Goal: Task Accomplishment & Management: Complete application form

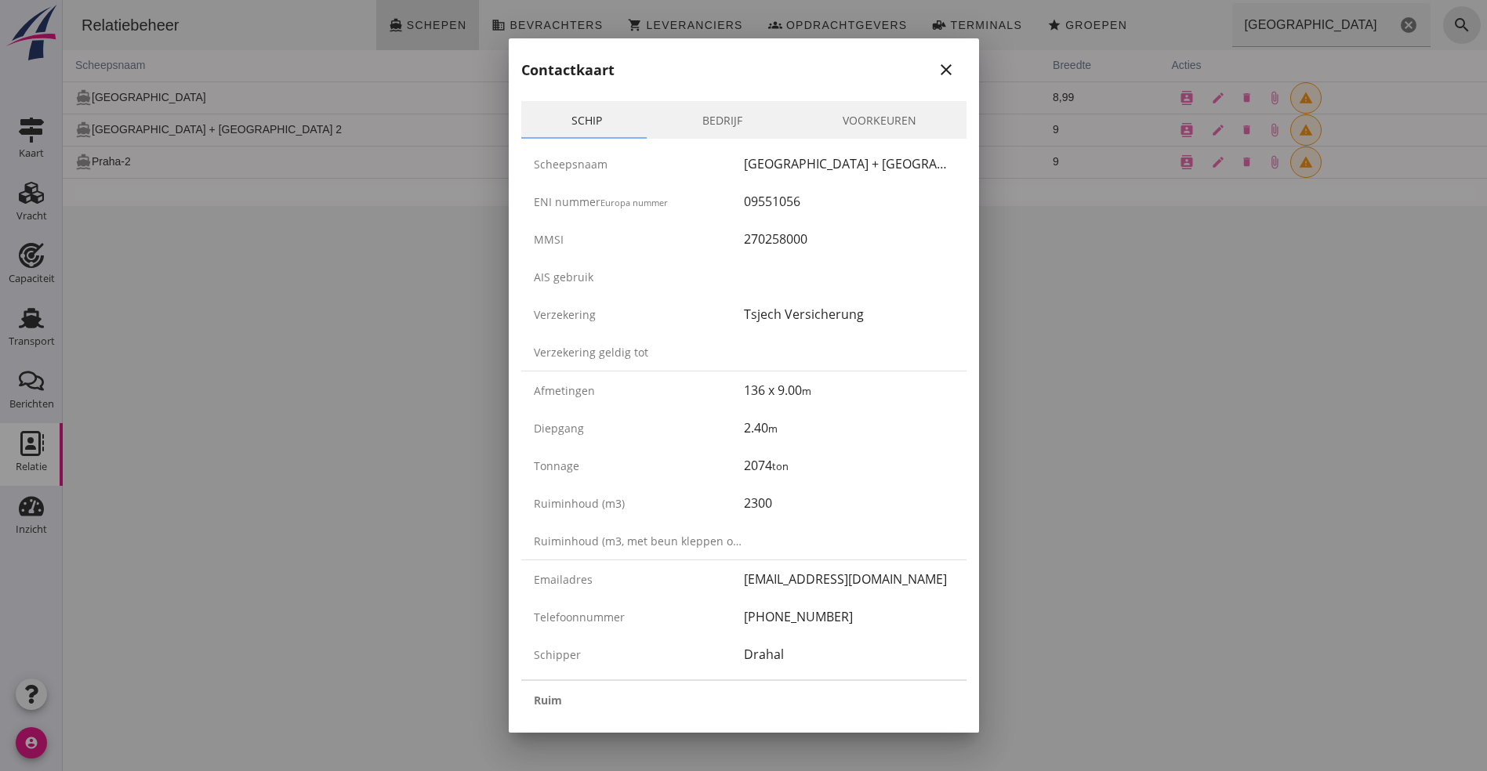
click at [937, 57] on div "Contactkaart close" at bounding box center [744, 63] width 470 height 50
click at [937, 66] on icon "close" at bounding box center [946, 69] width 19 height 19
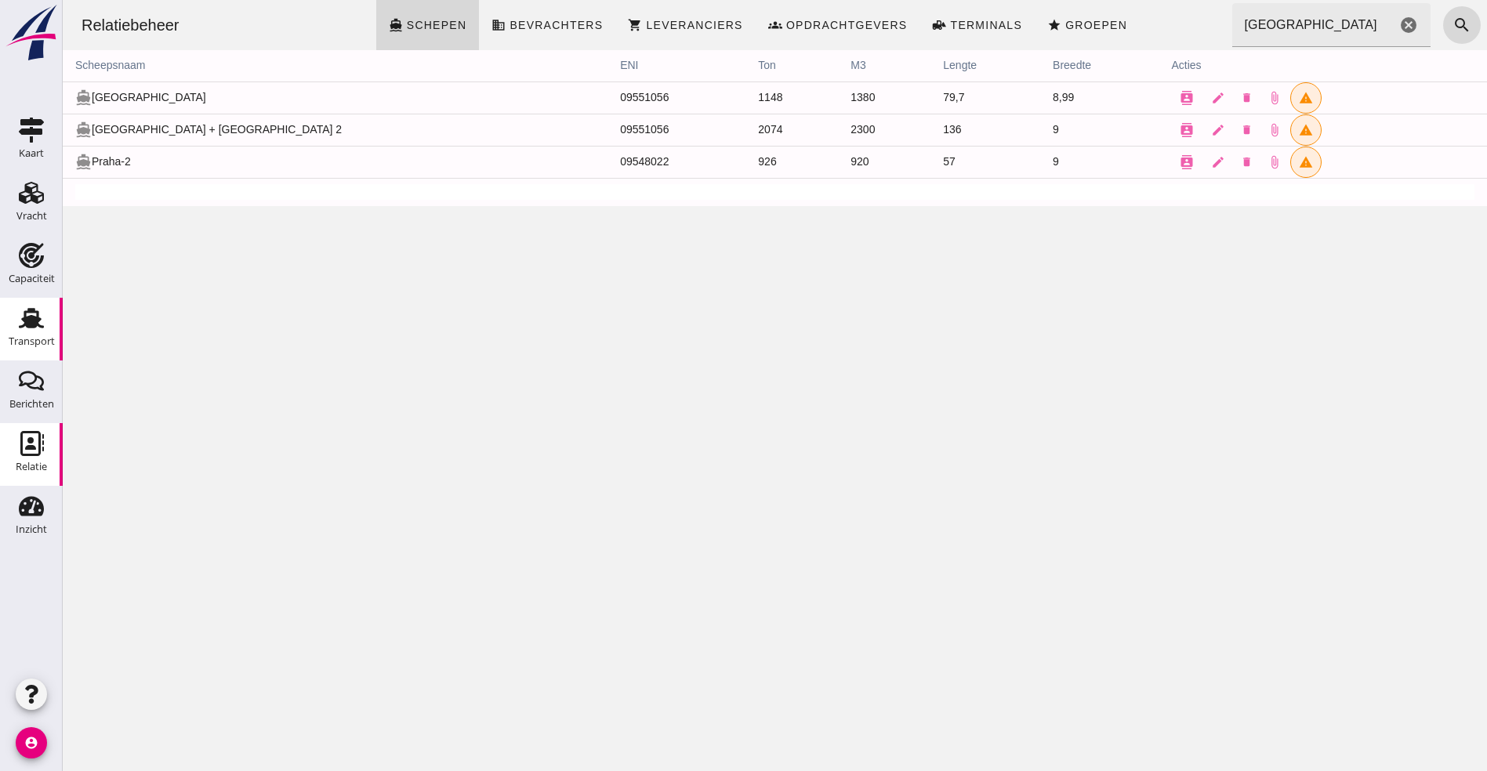
click at [37, 323] on use at bounding box center [31, 318] width 25 height 20
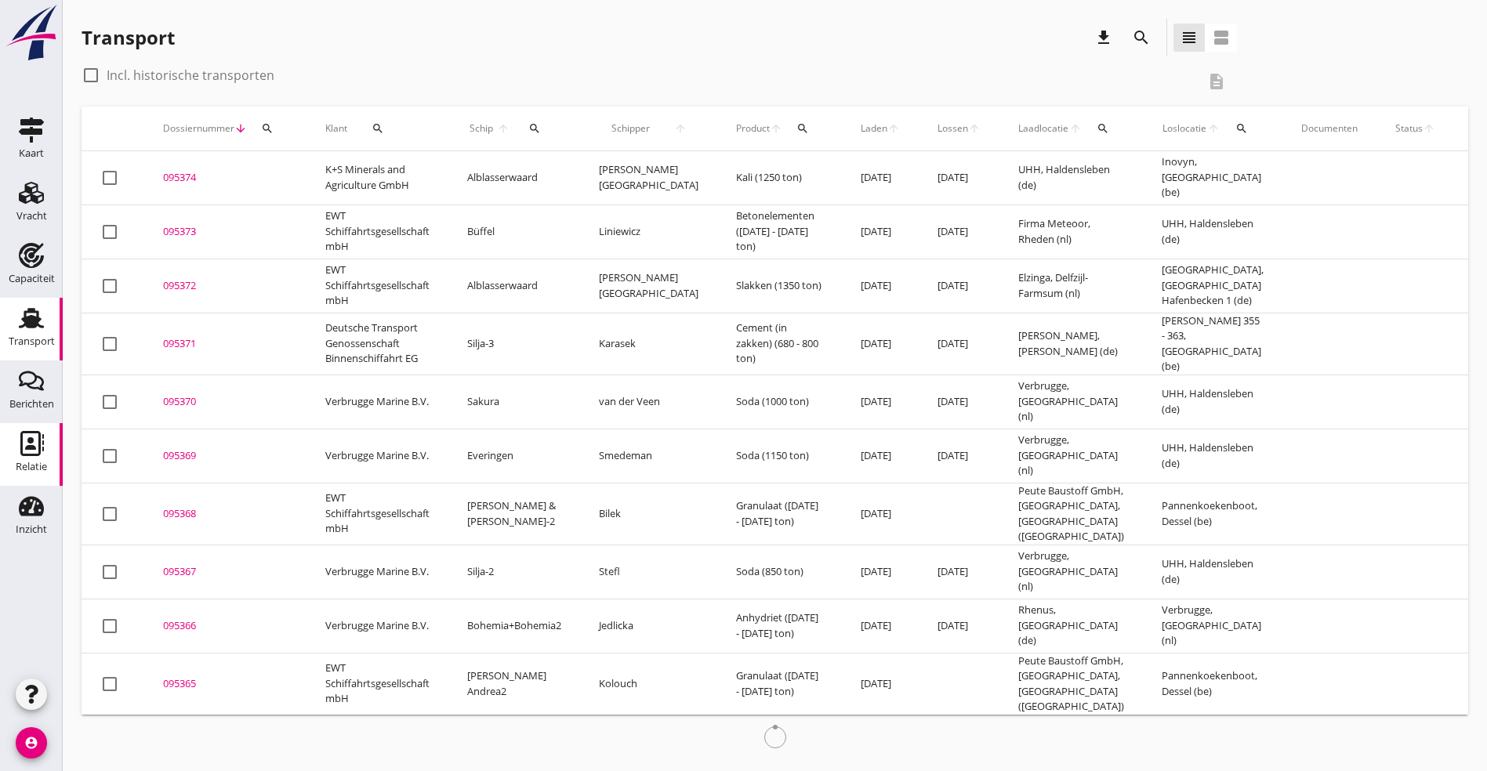
click at [34, 451] on icon "Relatie" at bounding box center [31, 443] width 25 height 25
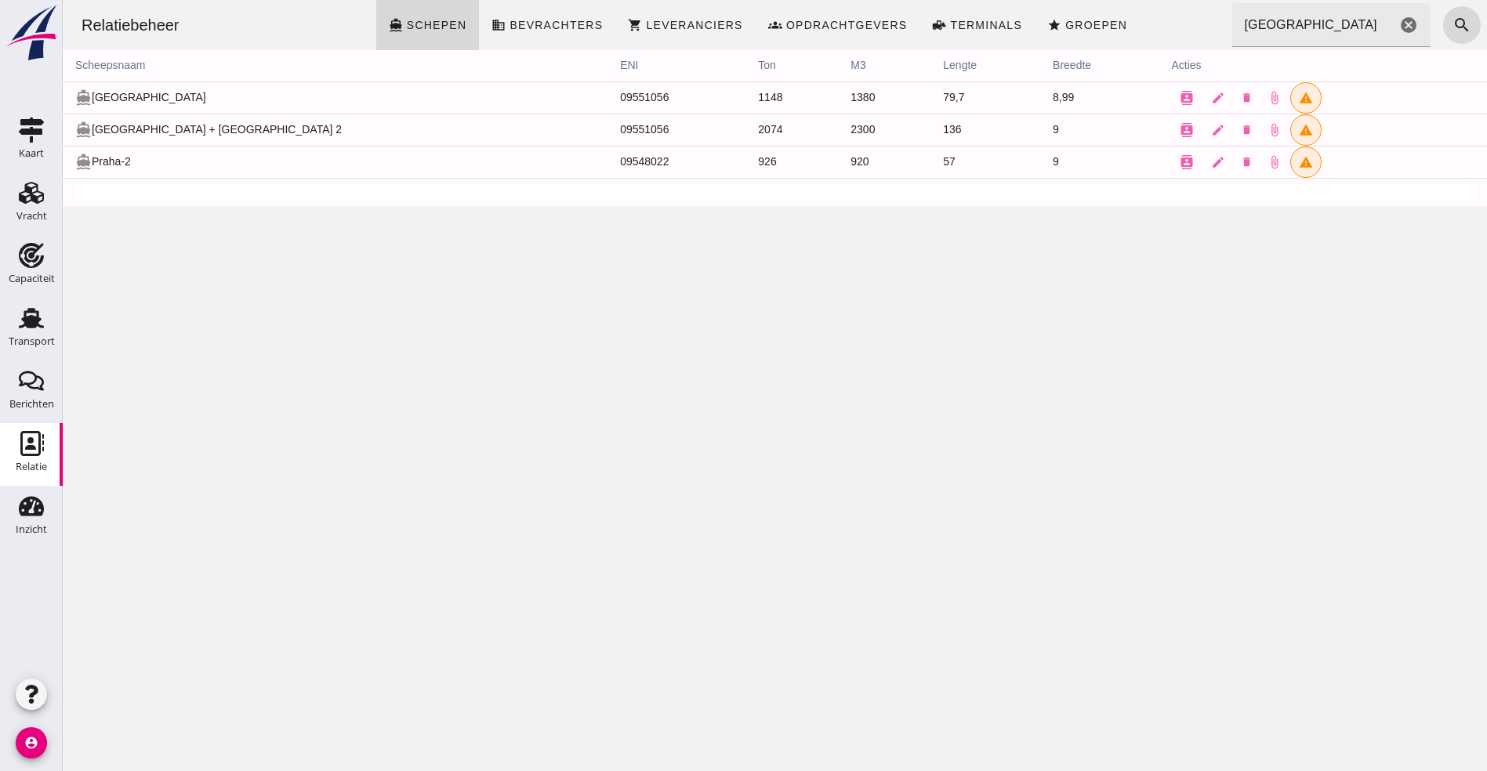
drag, startPoint x: 1286, startPoint y: 9, endPoint x: 1278, endPoint y: 20, distance: 13.5
click at [1282, 16] on input "praha" at bounding box center [1314, 25] width 165 height 44
drag, startPoint x: 1275, startPoint y: 24, endPoint x: 1160, endPoint y: 11, distance: 115.9
click at [1160, 11] on div "Relatiebeheer directions_boat Schepen business Bevrachters shopping_cart Levera…" at bounding box center [775, 25] width 1412 height 50
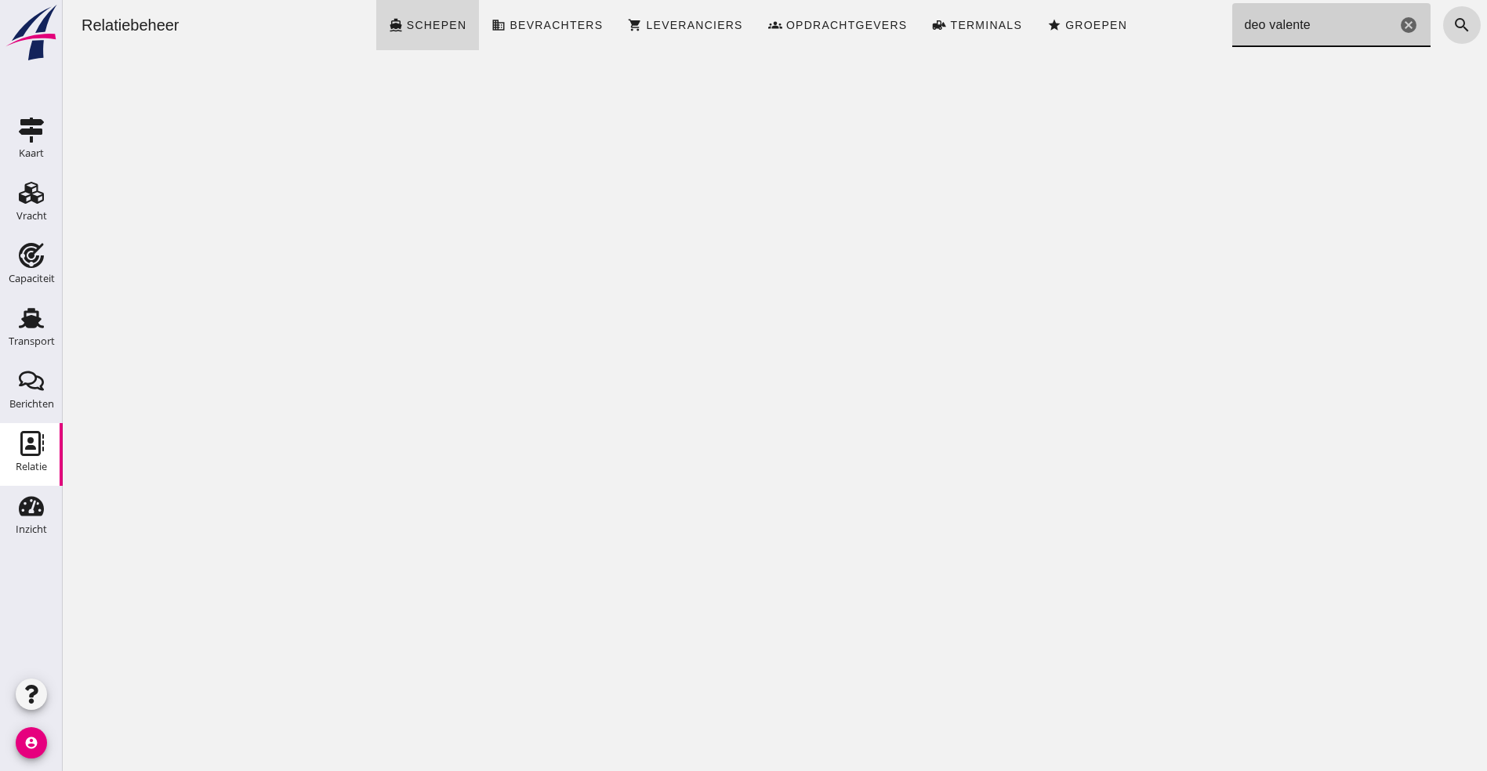
click at [1092, 158] on div "Relatiebeheer directions_boat Schepen business Bevrachters shopping_cart Levera…" at bounding box center [775, 385] width 1424 height 771
click at [1242, 26] on input "deo valente" at bounding box center [1314, 25] width 165 height 44
drag, startPoint x: 1242, startPoint y: 26, endPoint x: 1504, endPoint y: 27, distance: 261.8
click at [1486, 27] on html "Relatiebeheer directions_boat Schepen business Bevrachters shopping_cart Levera…" at bounding box center [775, 385] width 1424 height 771
type input "deo"
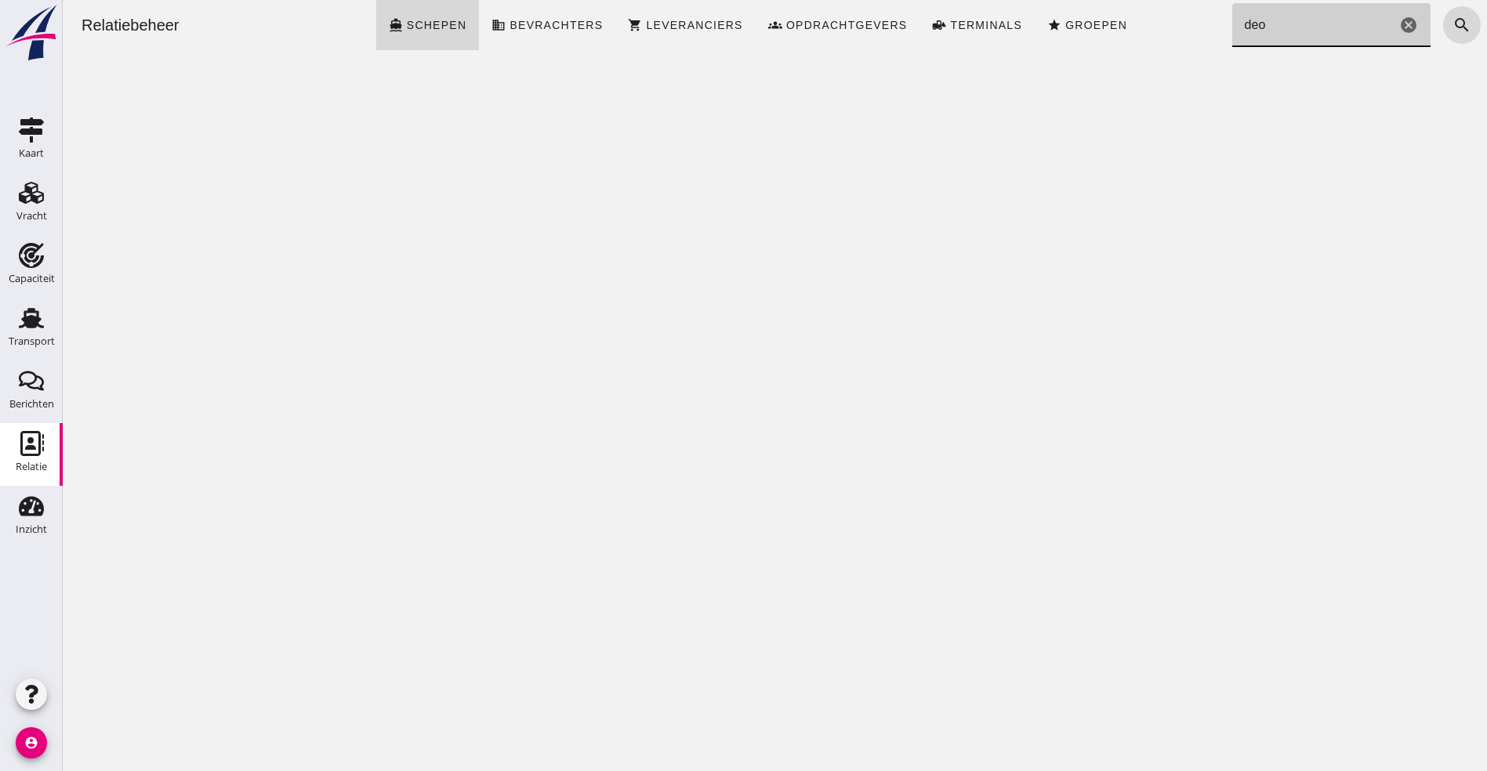
click at [1399, 20] on icon "cancel" at bounding box center [1408, 25] width 19 height 19
click at [424, 25] on span "Schepen" at bounding box center [436, 25] width 61 height 13
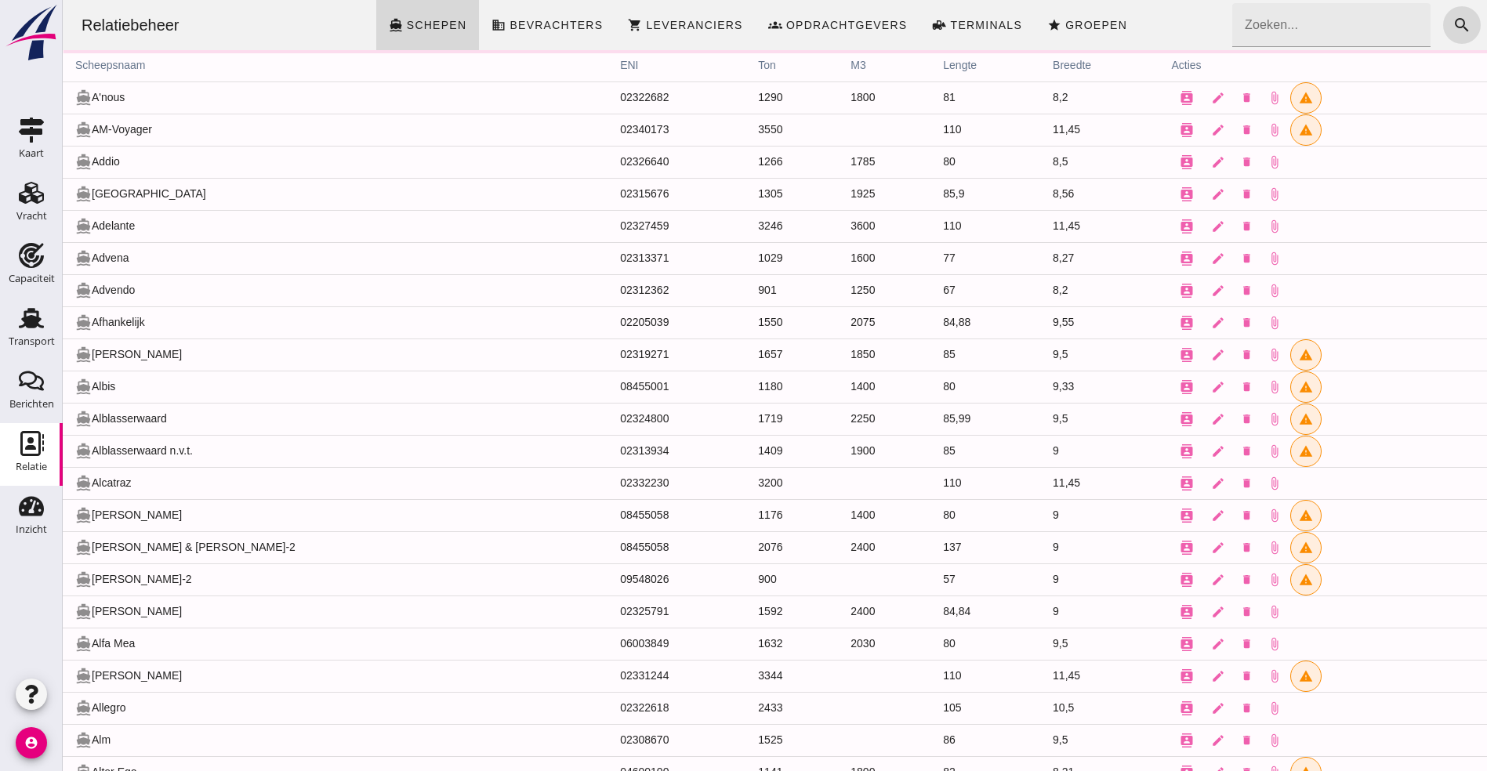
click at [41, 476] on div "Relatie" at bounding box center [31, 467] width 31 height 22
click at [1304, 20] on input "Zoeken..." at bounding box center [1327, 25] width 190 height 44
type input "deo vol"
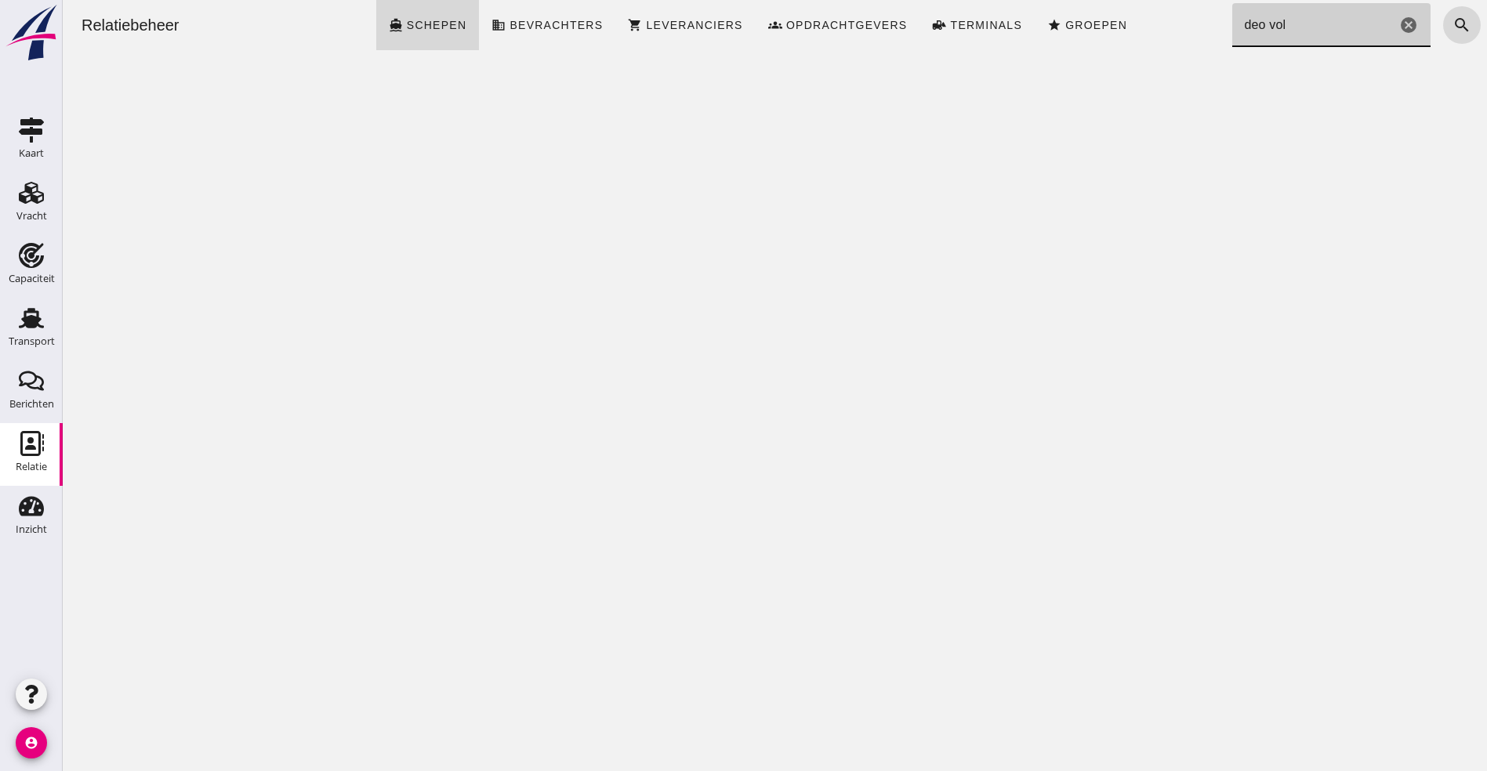
click at [1399, 19] on icon "cancel" at bounding box center [1408, 25] width 19 height 19
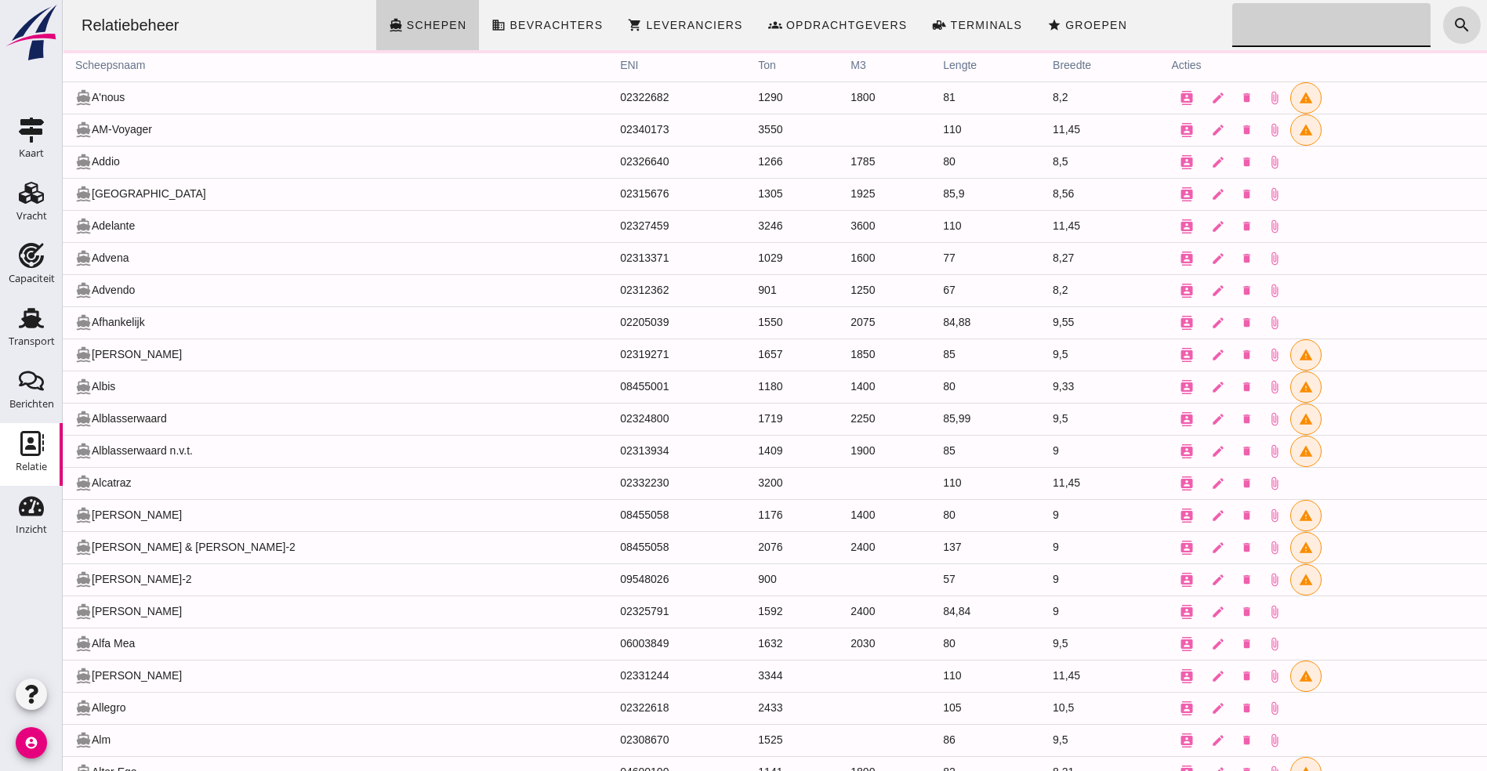
click at [403, 25] on icon "directions_boat" at bounding box center [396, 25] width 14 height 14
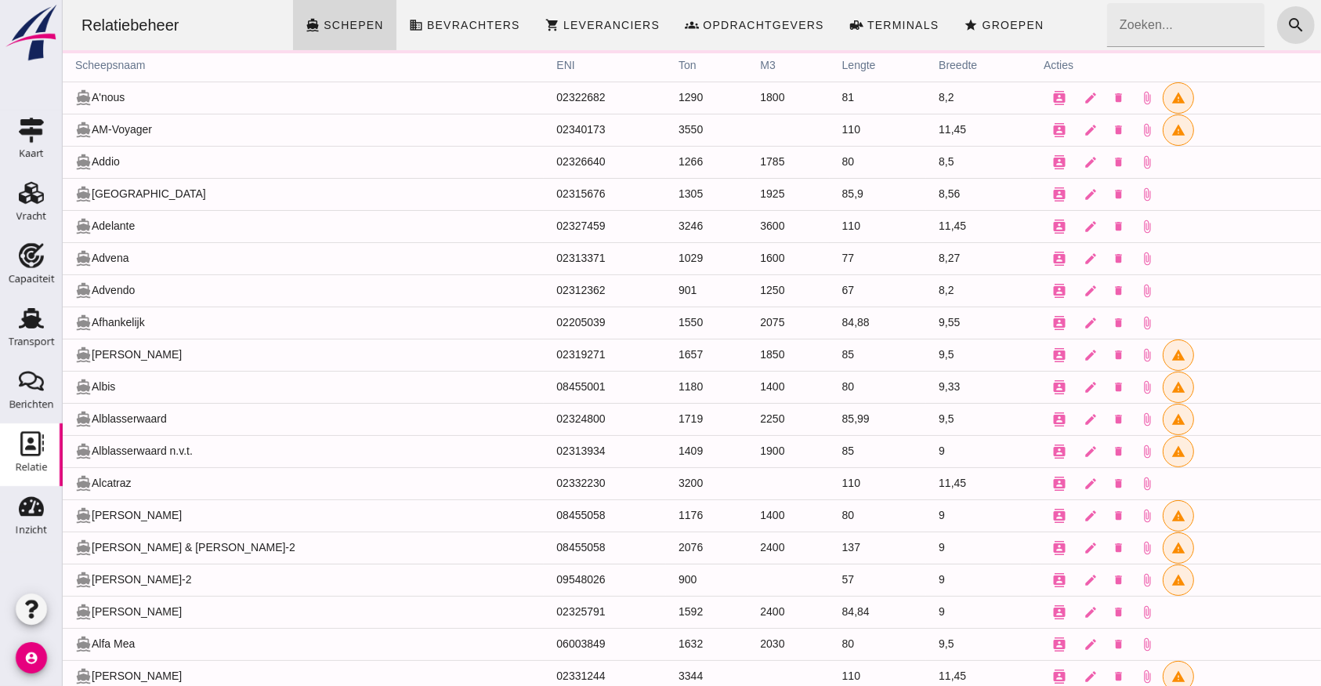
click at [249, 25] on div "Relatiebeheer directions_boat Schepen business Bevrachters shopping_cart Levera…" at bounding box center [691, 25] width 1246 height 50
click at [41, 454] on icon "Relatie" at bounding box center [31, 443] width 25 height 25
click at [30, 443] on use at bounding box center [32, 443] width 24 height 25
click at [41, 447] on icon "Relatie" at bounding box center [31, 443] width 25 height 25
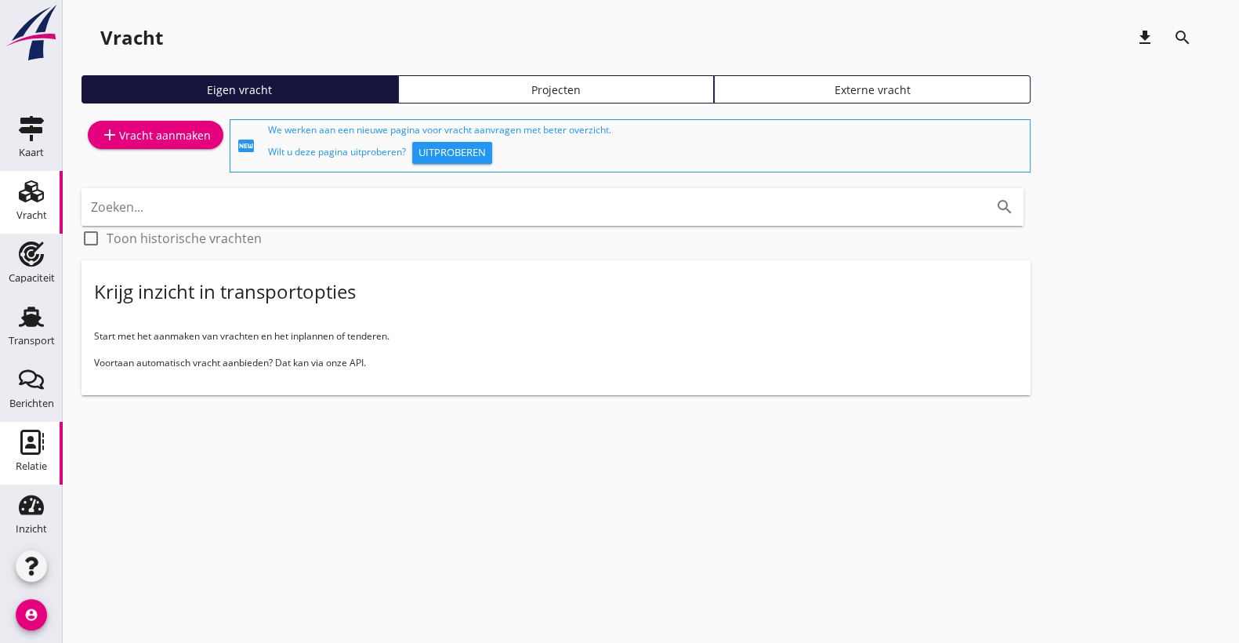
click at [22, 453] on use at bounding box center [32, 442] width 24 height 25
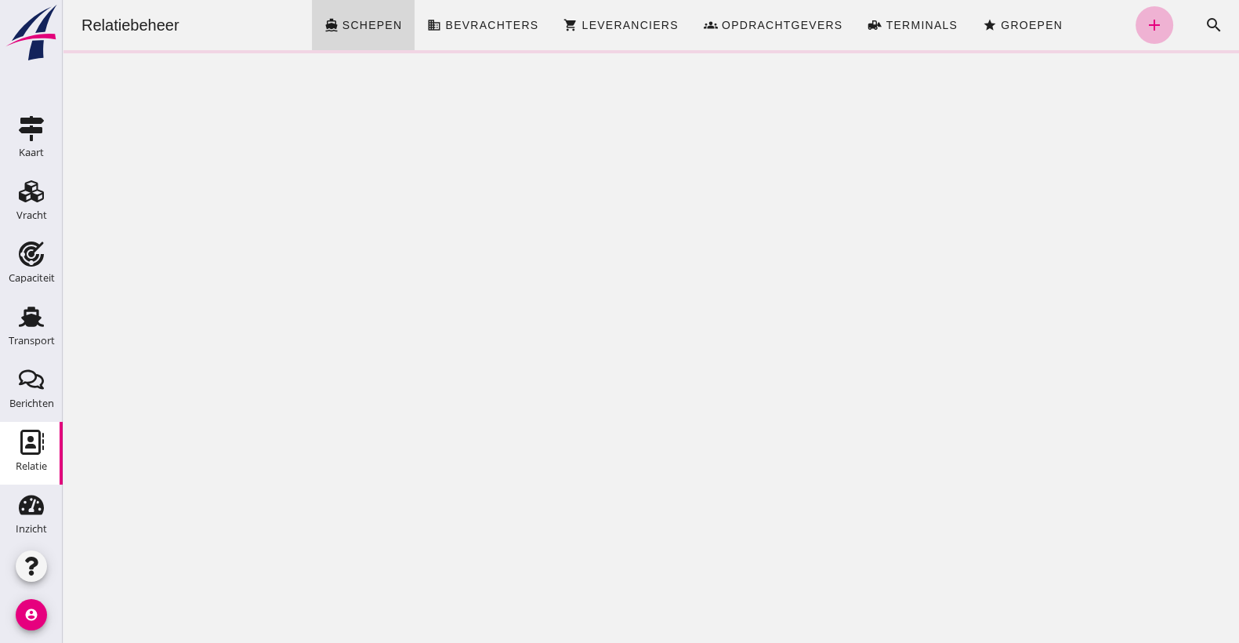
click at [1145, 26] on icon "add" at bounding box center [1154, 25] width 19 height 19
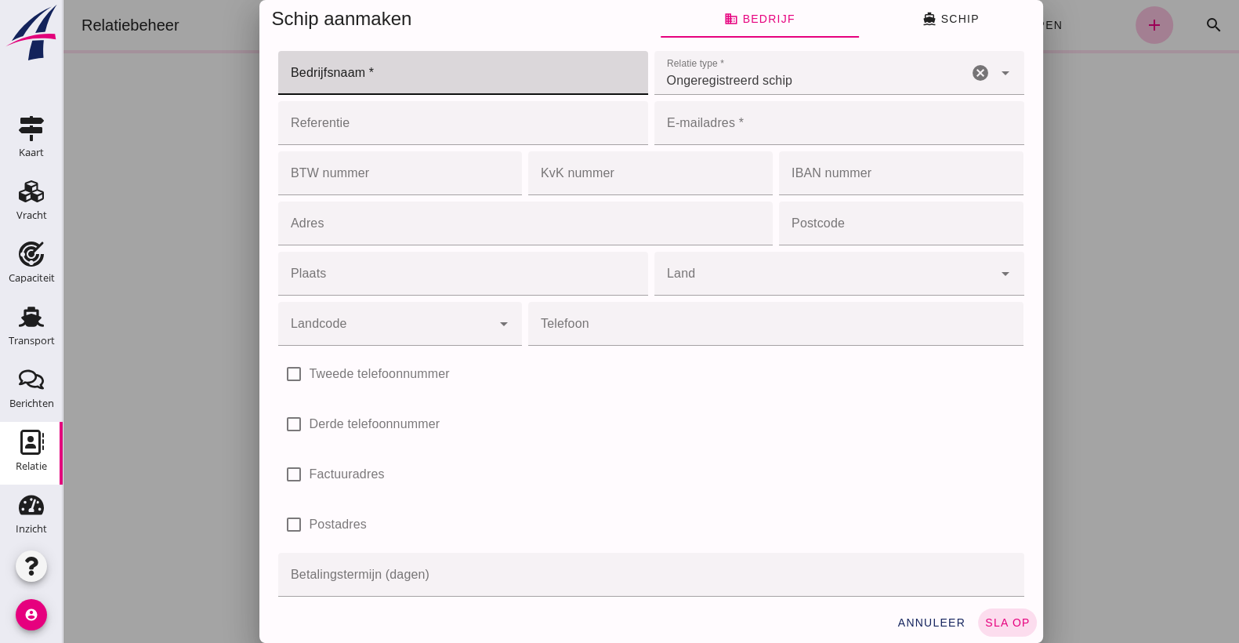
click at [313, 71] on input "Bedrijfsnaam *" at bounding box center [458, 73] width 361 height 44
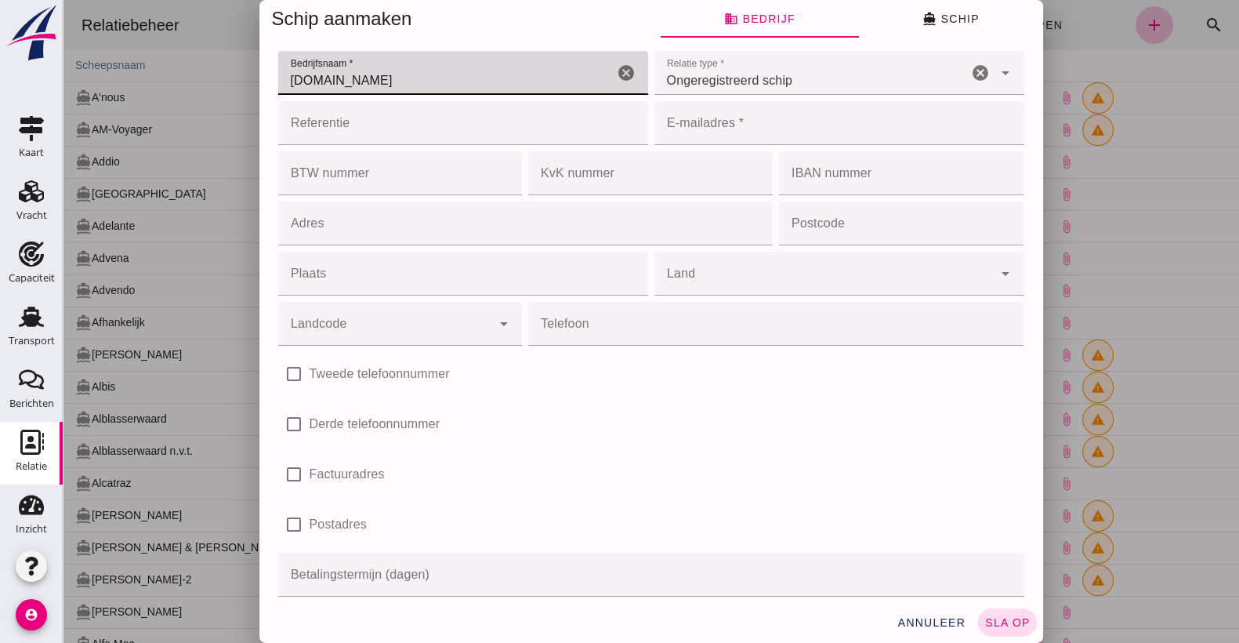
click at [366, 63] on input "[DOMAIN_NAME]" at bounding box center [445, 73] width 335 height 44
type input "J"
type input "Bonvent Europe BV"
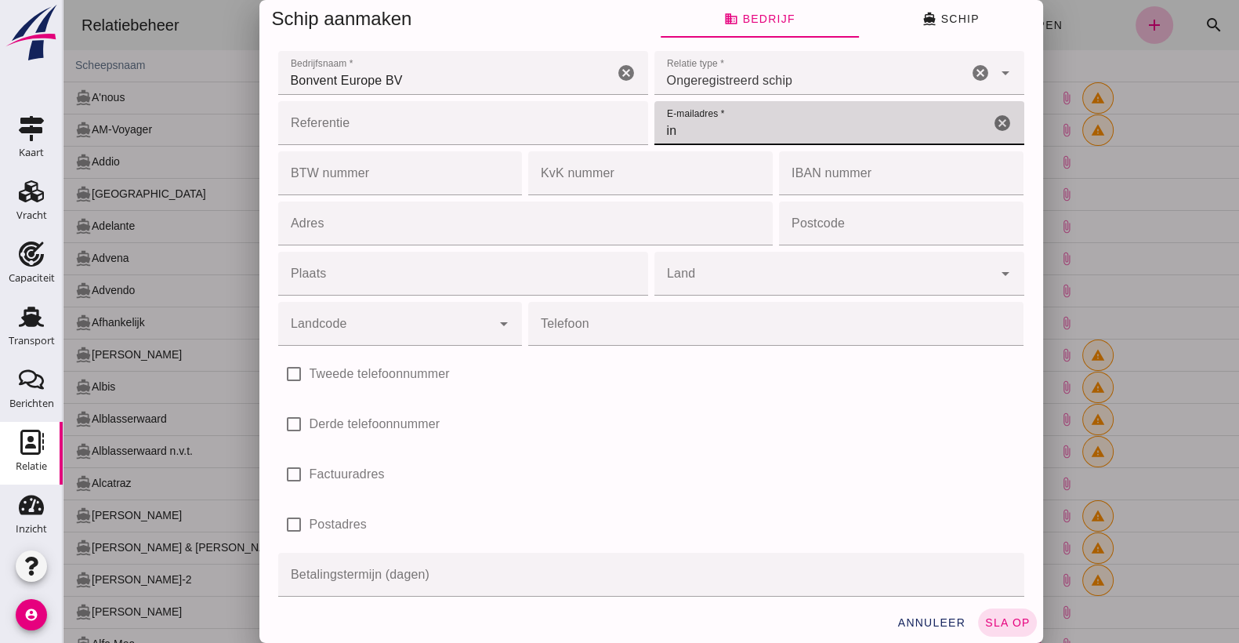
type input "i"
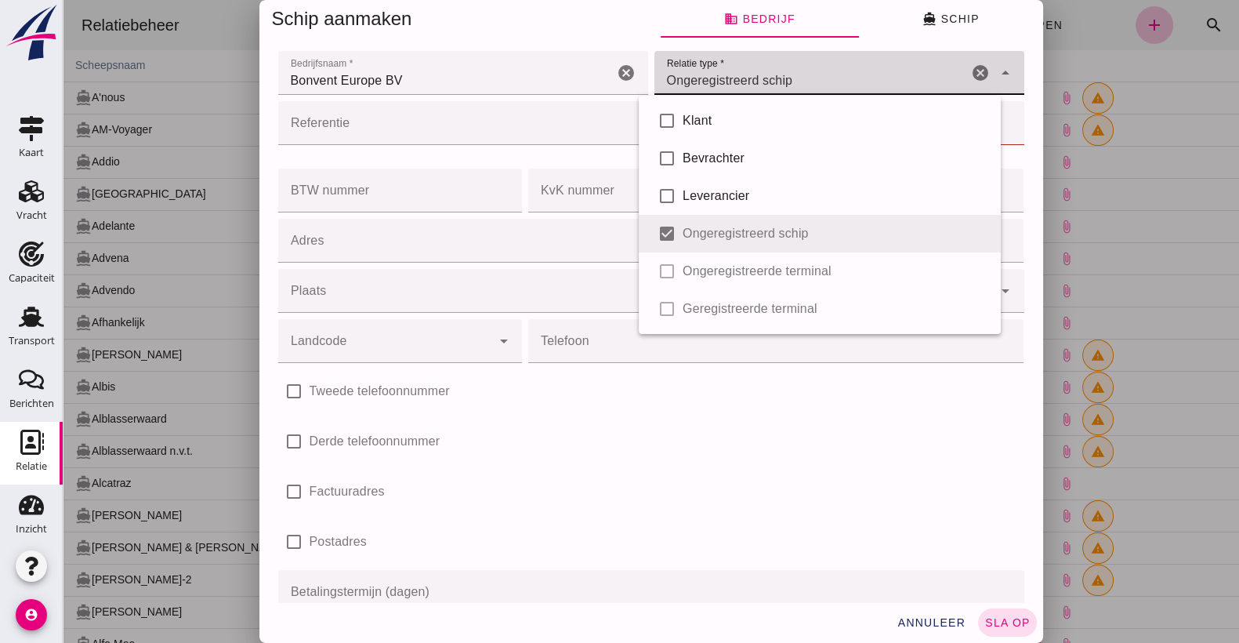
click at [739, 86] on span "Ongeregistreerd schip" at bounding box center [730, 80] width 126 height 19
click at [556, 119] on input "Referentie" at bounding box center [458, 123] width 361 height 44
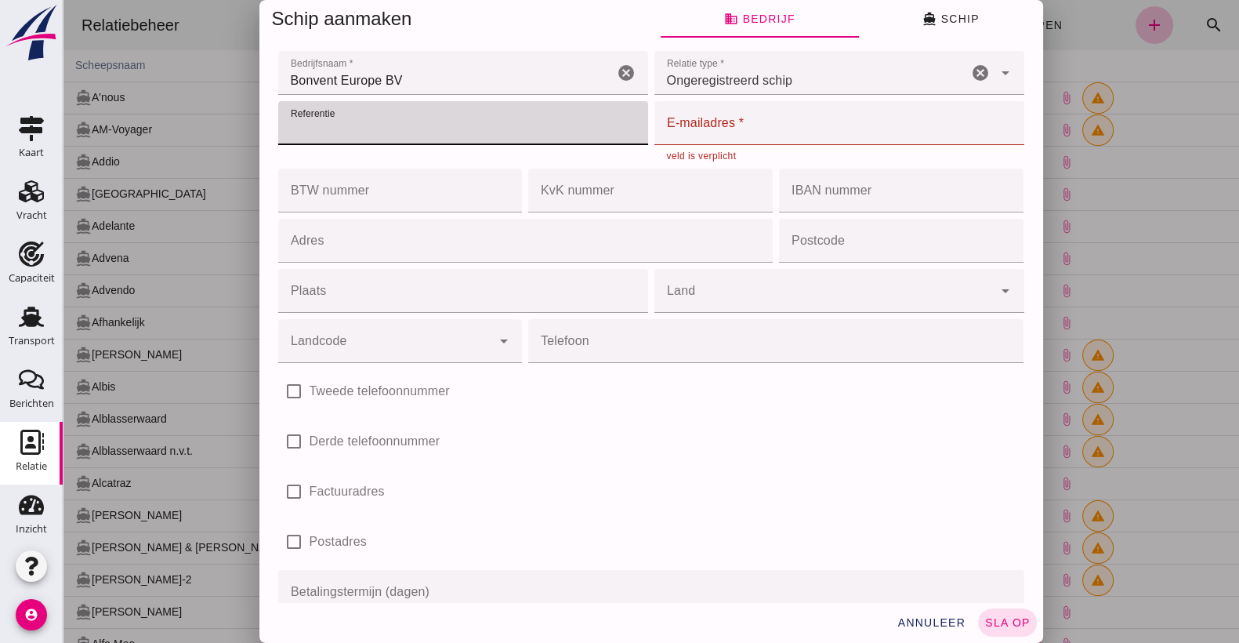
click at [711, 143] on input "E-mailadres *" at bounding box center [834, 123] width 361 height 44
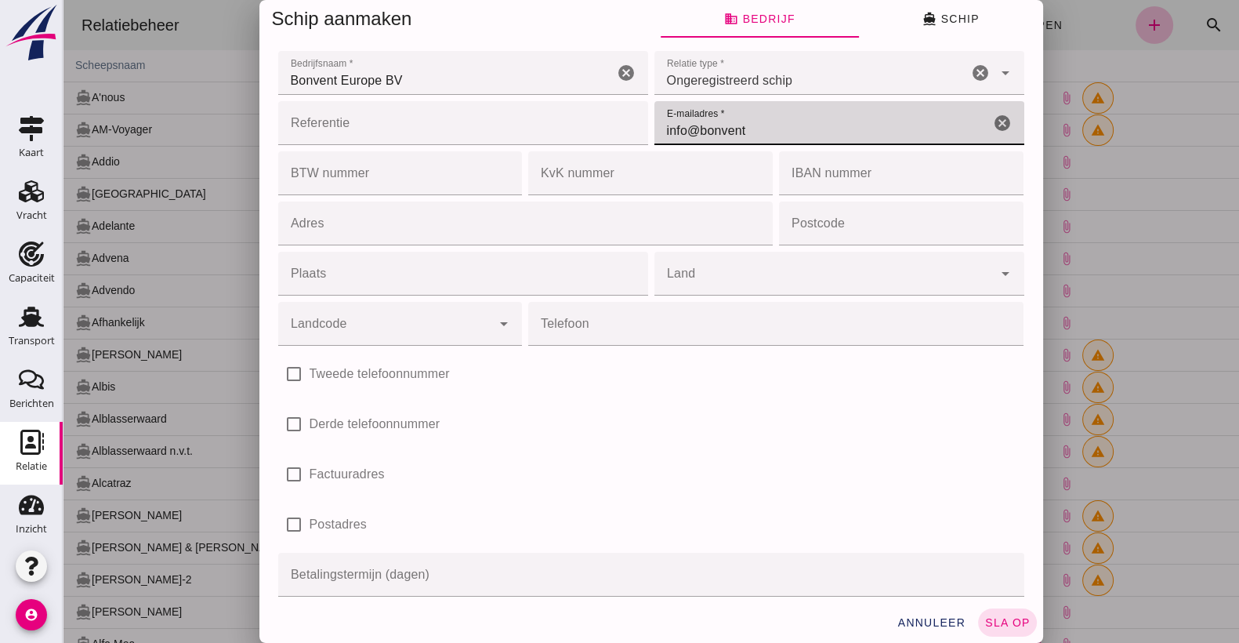
type input "[EMAIL_ADDRESS][DOMAIN_NAME]"
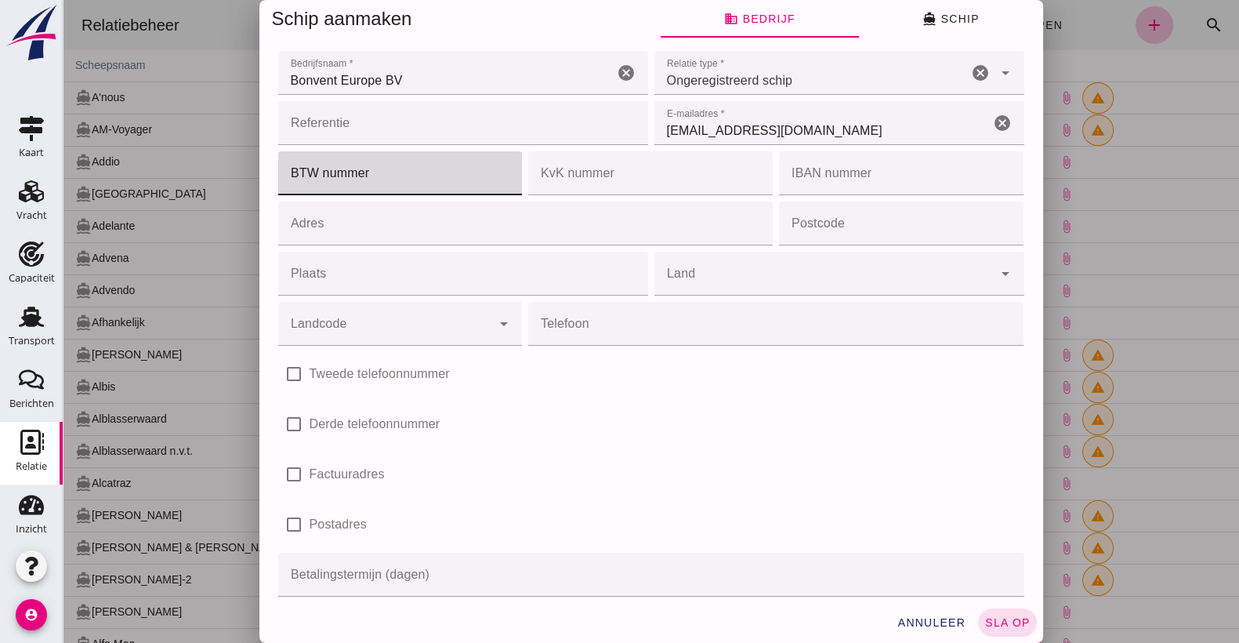
click at [336, 184] on input "BTW nummer" at bounding box center [395, 173] width 235 height 44
type input "NL858197741B01"
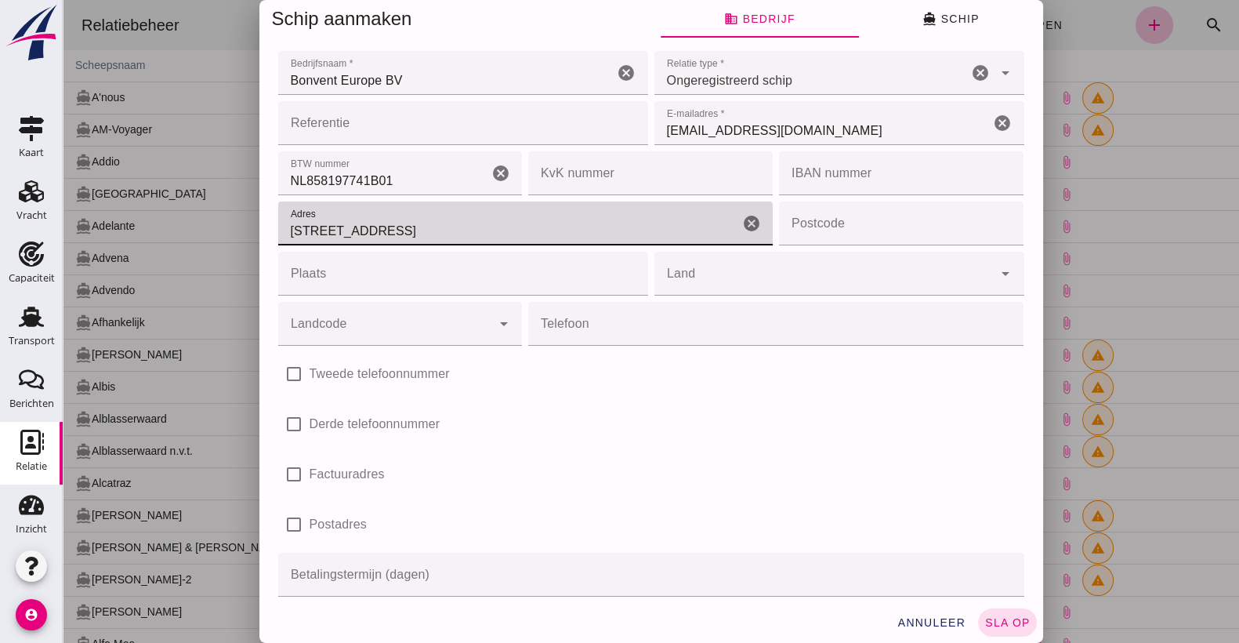
type input "[STREET_ADDRESS]"
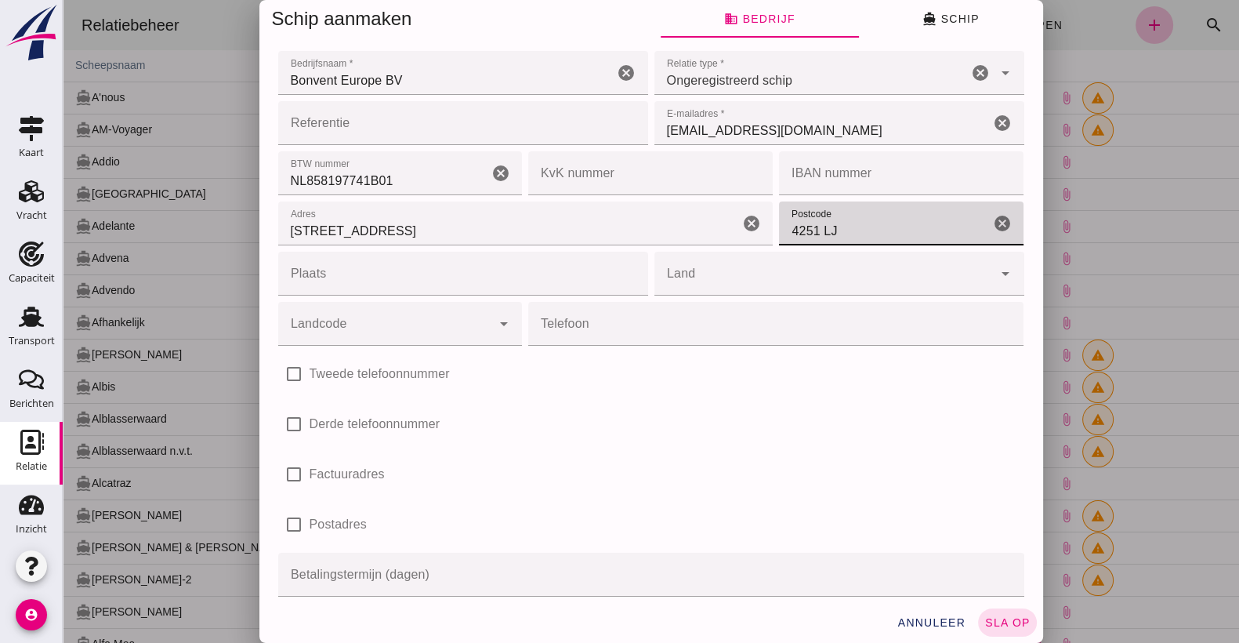
type input "4251 LJ"
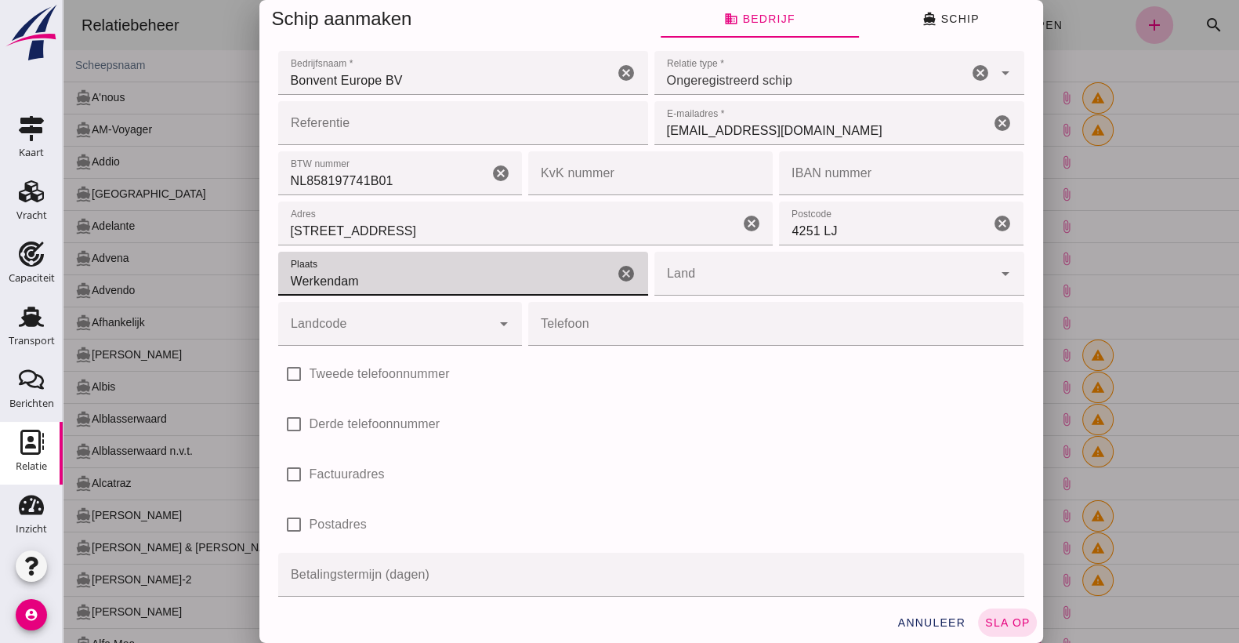
type input "Werkendam"
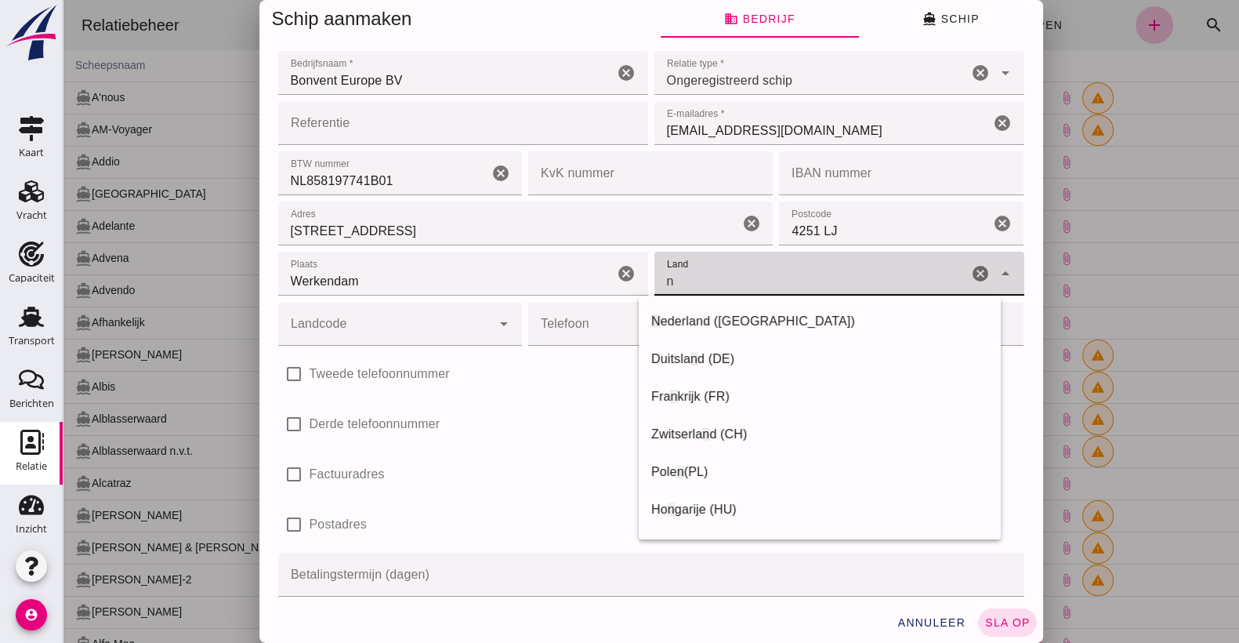
type input "[GEOGRAPHIC_DATA]"
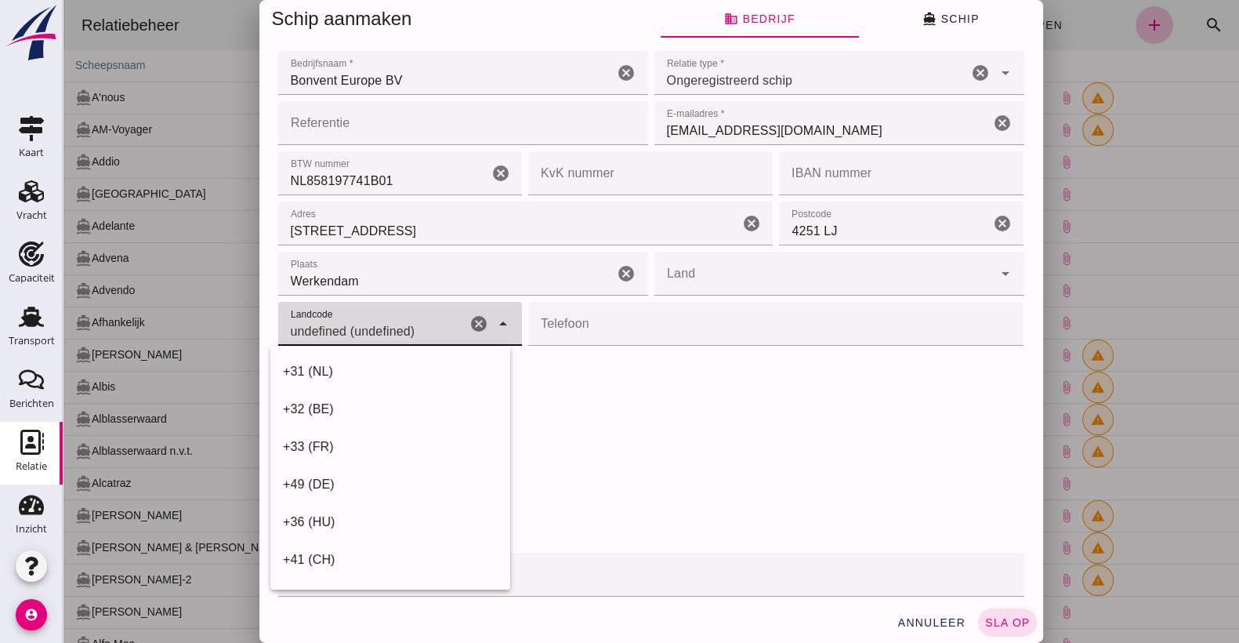
click at [494, 318] on icon "arrow_drop_down" at bounding box center [503, 323] width 19 height 19
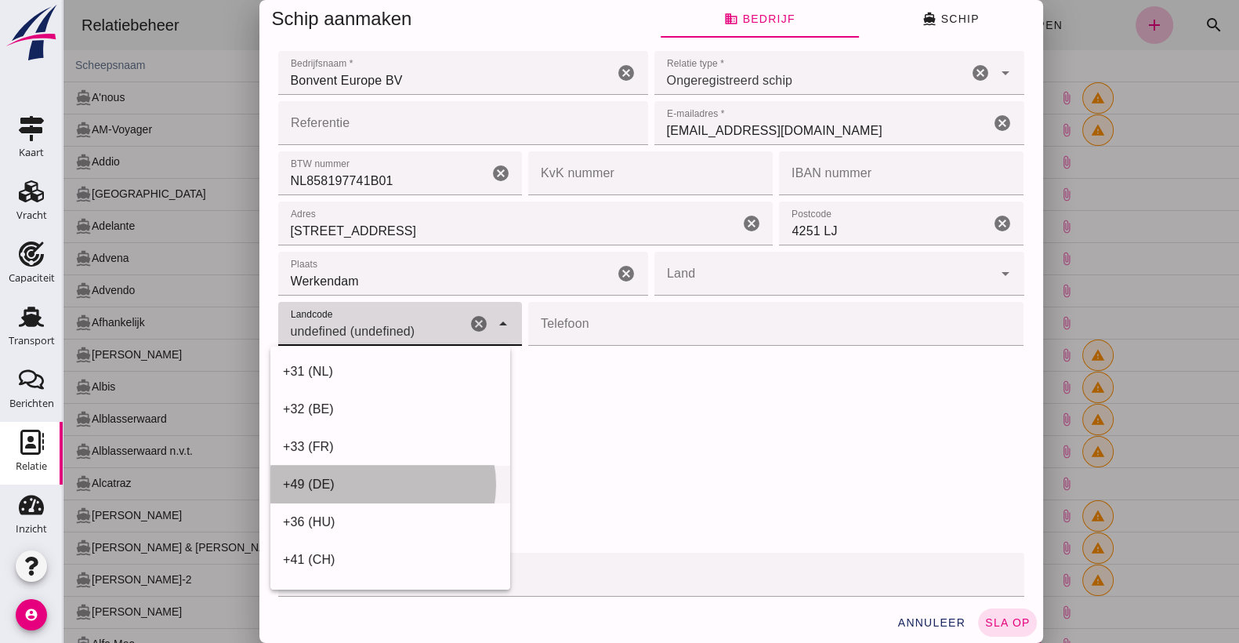
click at [383, 475] on div "+49 (DE)" at bounding box center [390, 484] width 215 height 19
type input "+49 (DE)"
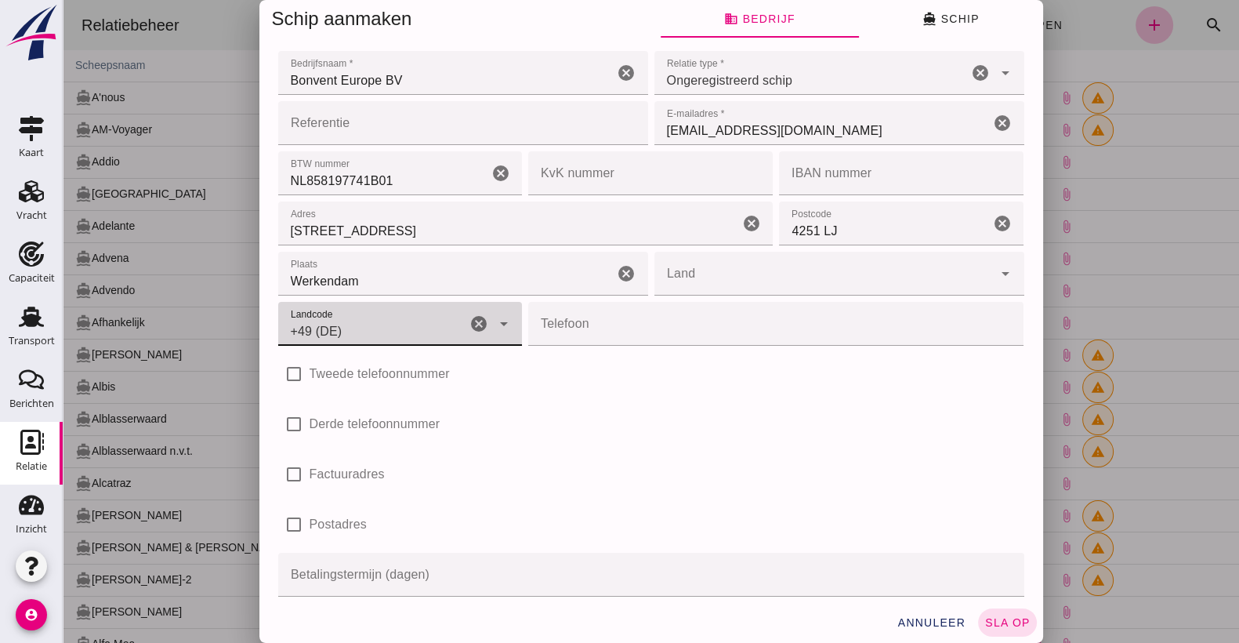
click at [408, 372] on label "Tweede telefoonnummer" at bounding box center [380, 374] width 140 height 44
click at [310, 372] on input "Tweede telefoonnummer" at bounding box center [293, 373] width 31 height 31
checkbox input "true"
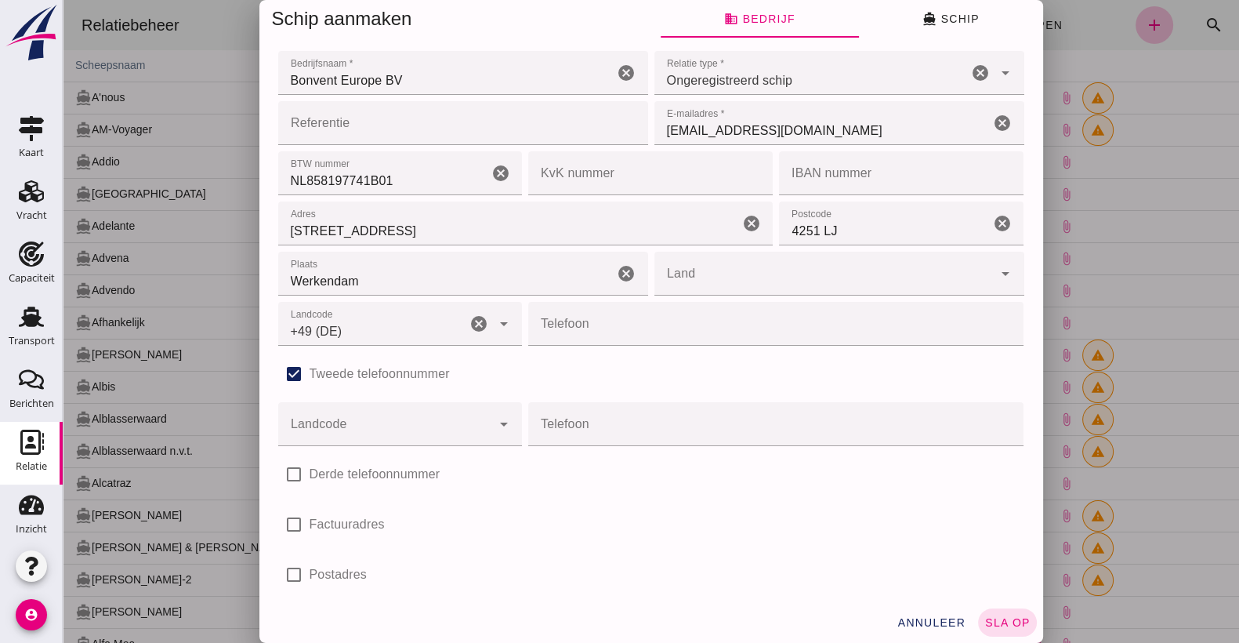
click at [494, 317] on icon "arrow_drop_down" at bounding box center [503, 323] width 19 height 19
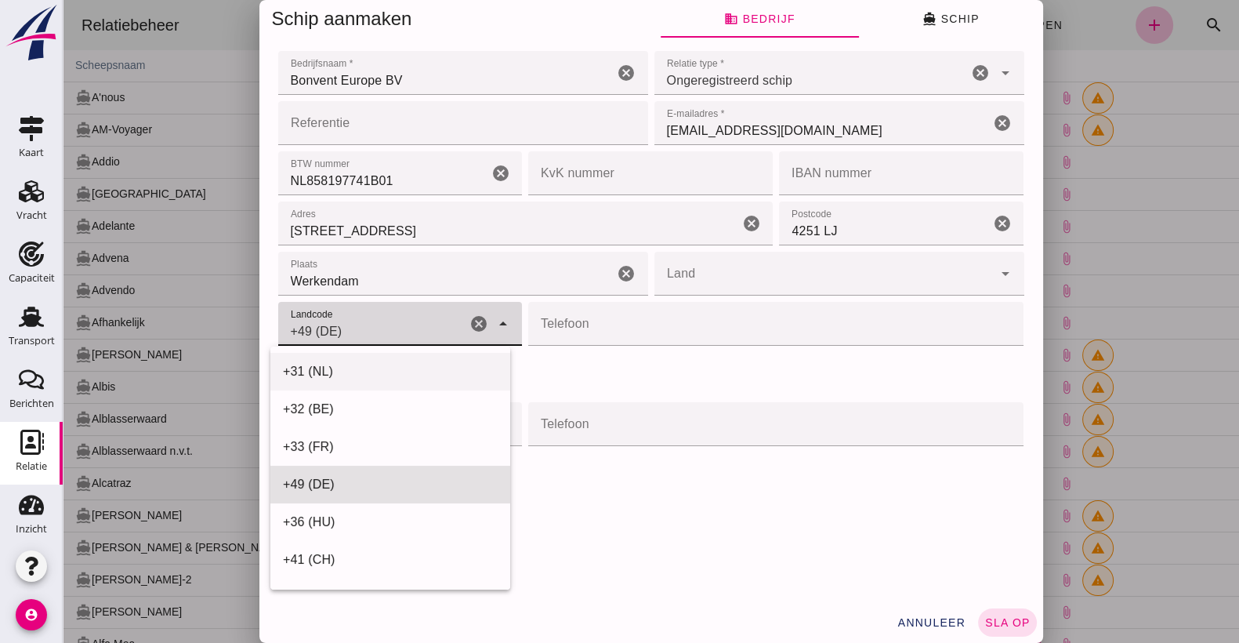
click at [416, 371] on div "+31 (NL)" at bounding box center [390, 371] width 215 height 19
type input "+31 (NL)"
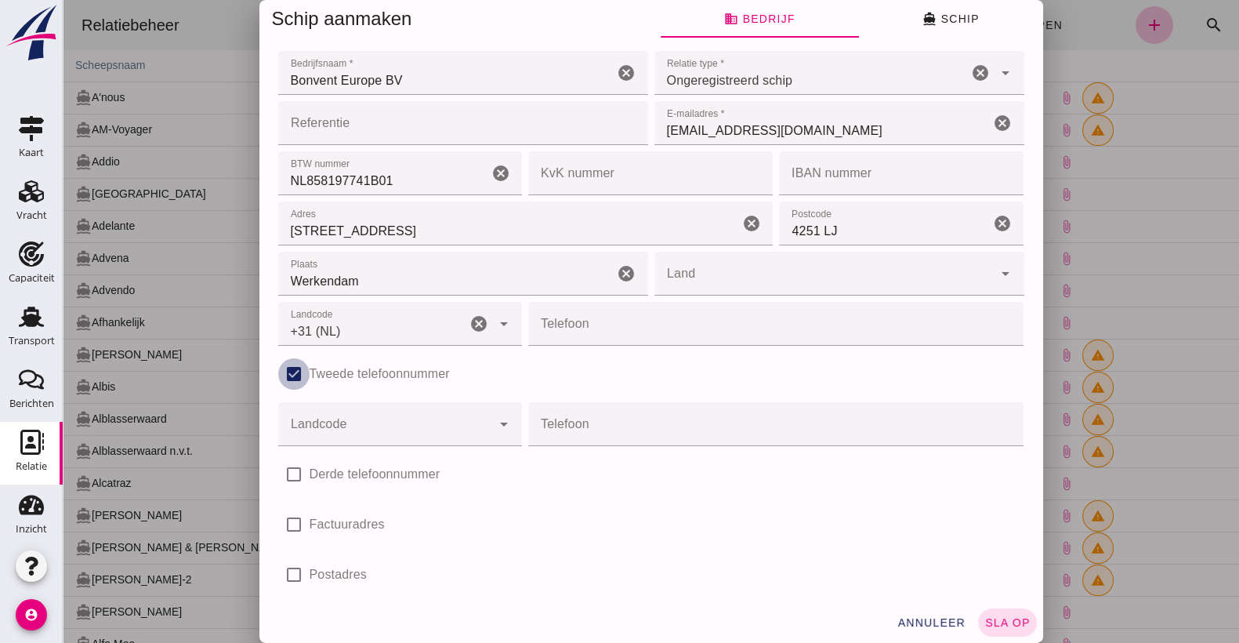
click at [285, 371] on input "Tweede telefoonnummer" at bounding box center [293, 373] width 31 height 31
checkbox input "false"
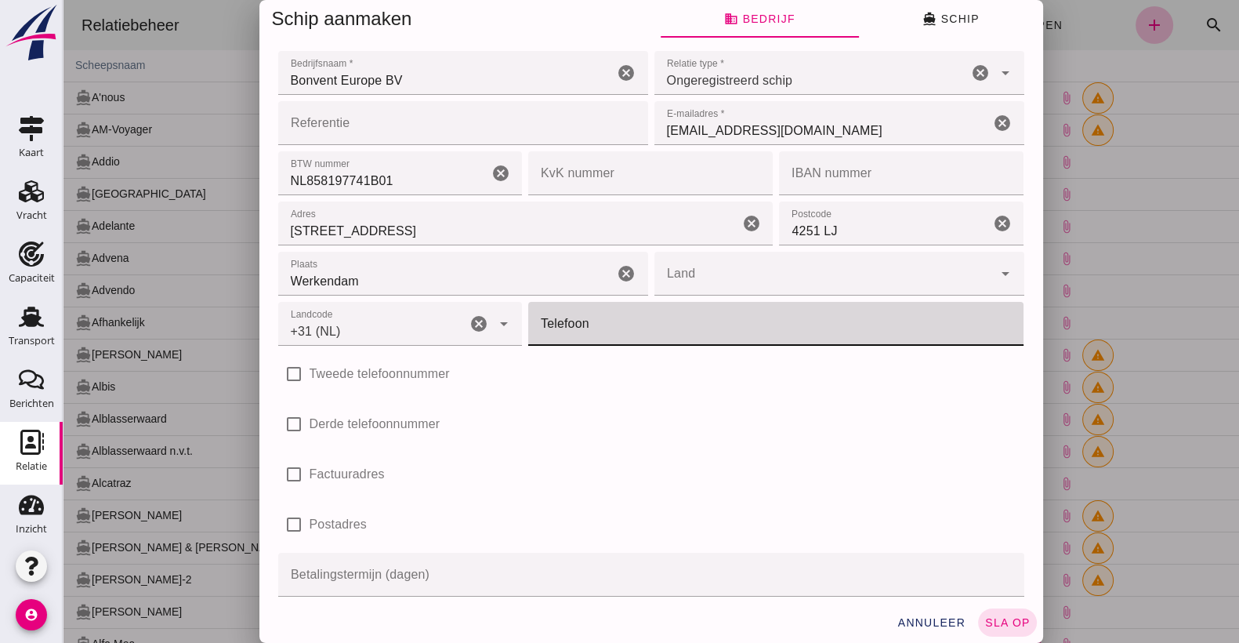
click at [592, 341] on input "Telefoon" at bounding box center [771, 324] width 486 height 44
type input "085-0410144"
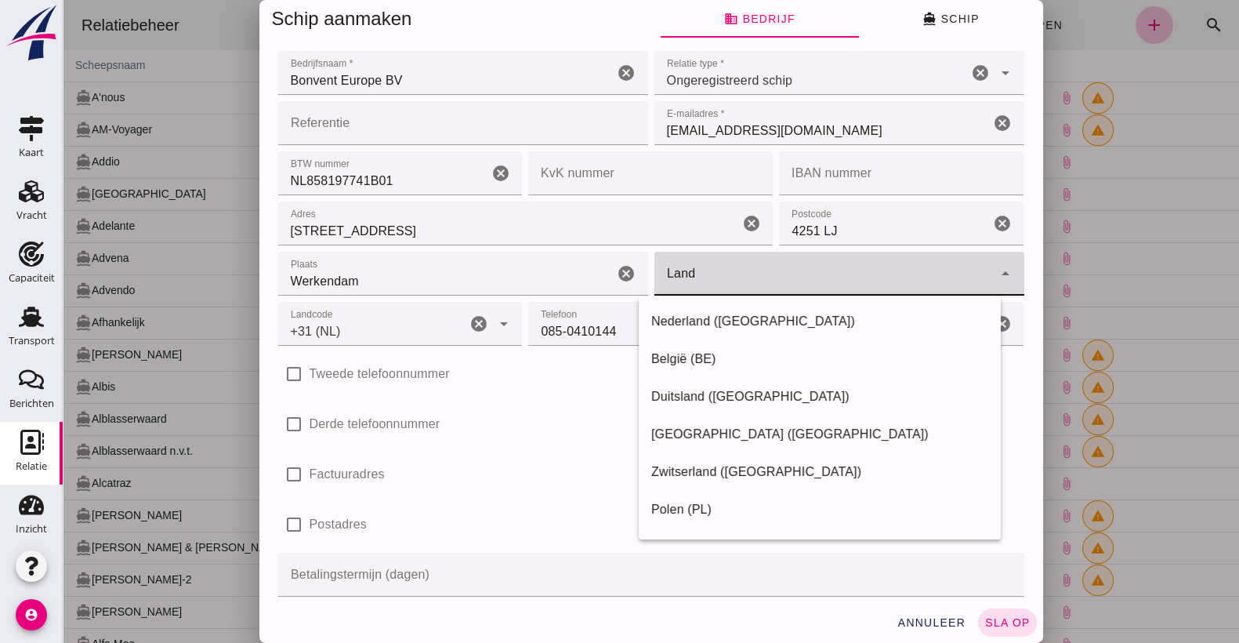
click at [723, 274] on input "Land" at bounding box center [823, 281] width 339 height 19
type input "[GEOGRAPHIC_DATA]"
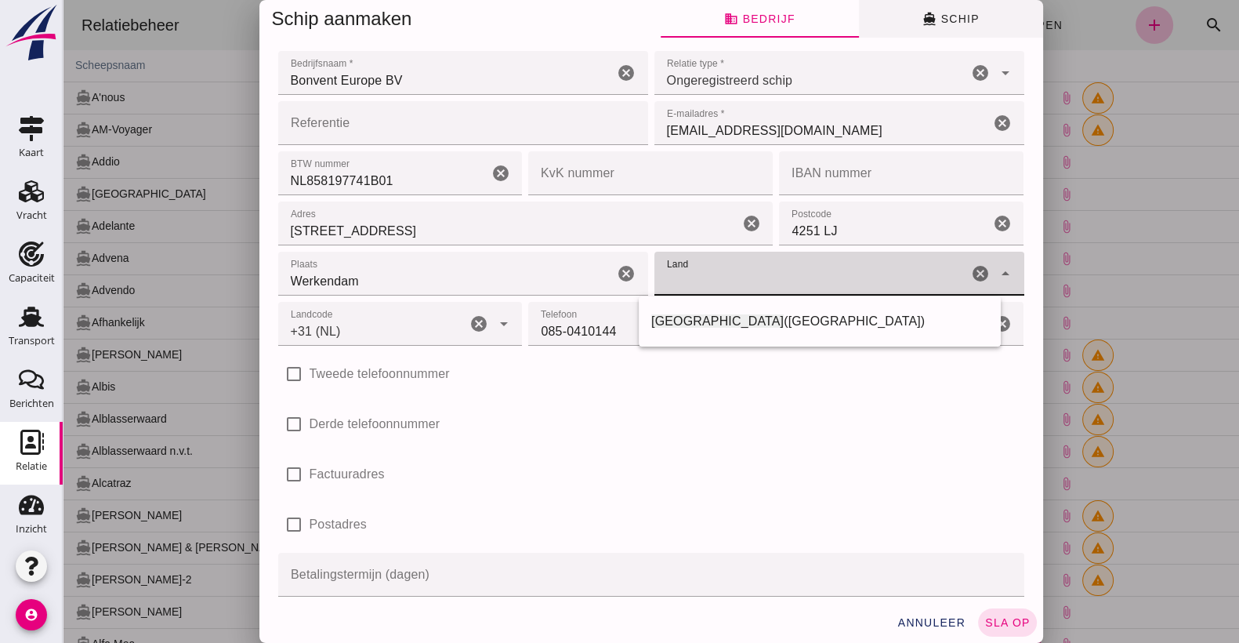
click at [948, 27] on button "directions_boat Schip" at bounding box center [951, 19] width 184 height 38
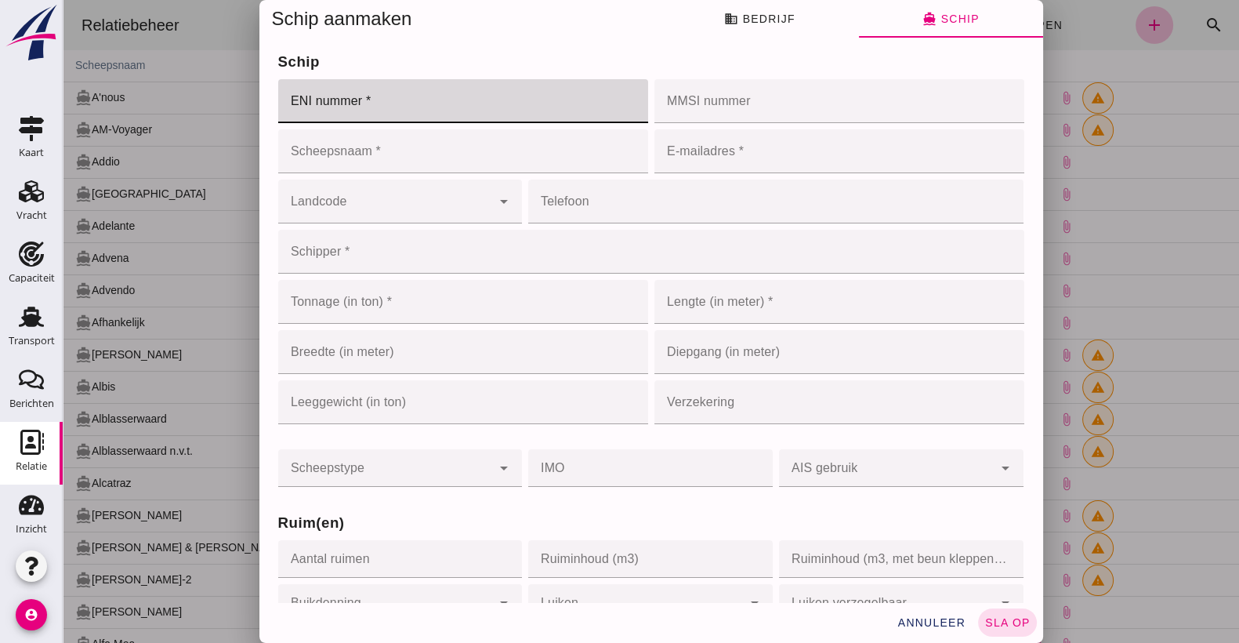
click at [332, 111] on input "ENI nummer *" at bounding box center [458, 101] width 361 height 44
type input "02313868"
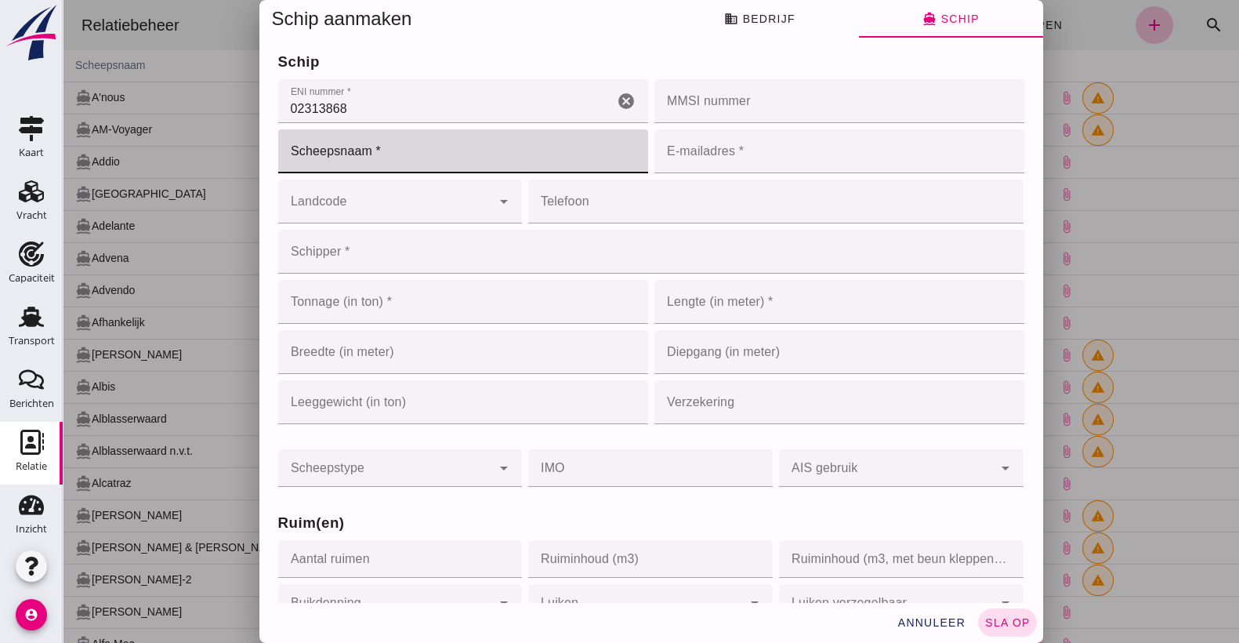
click at [347, 163] on input "Scheepsnaam *" at bounding box center [463, 151] width 370 height 44
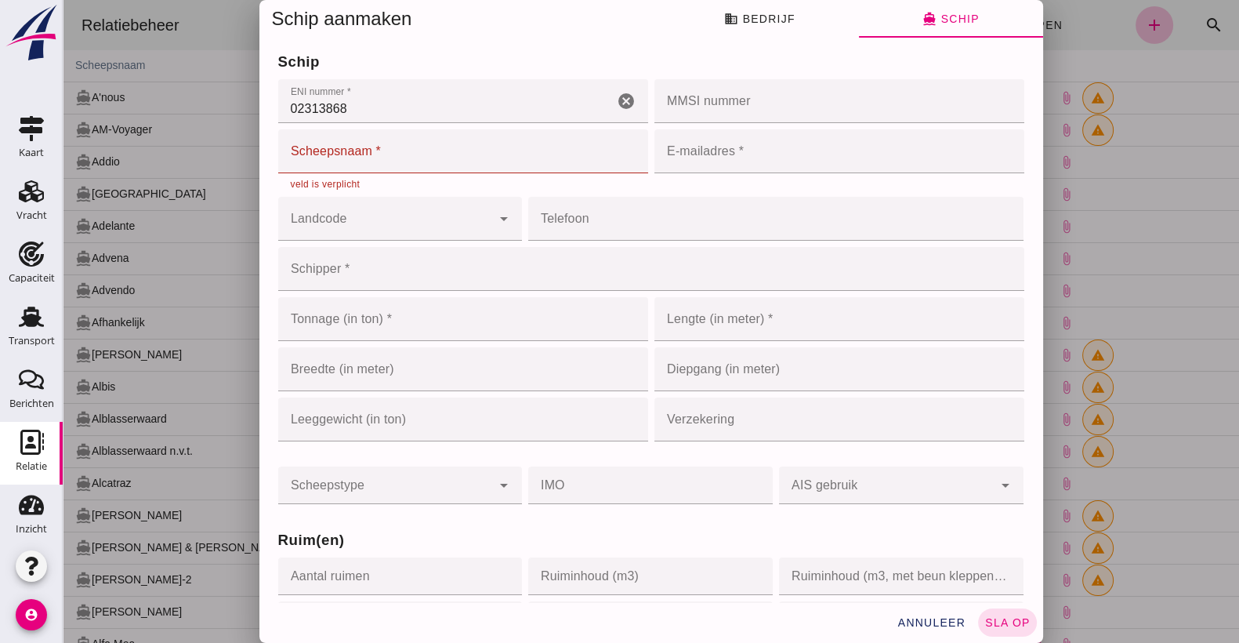
click at [329, 161] on input "Scheepsnaam *" at bounding box center [463, 151] width 370 height 44
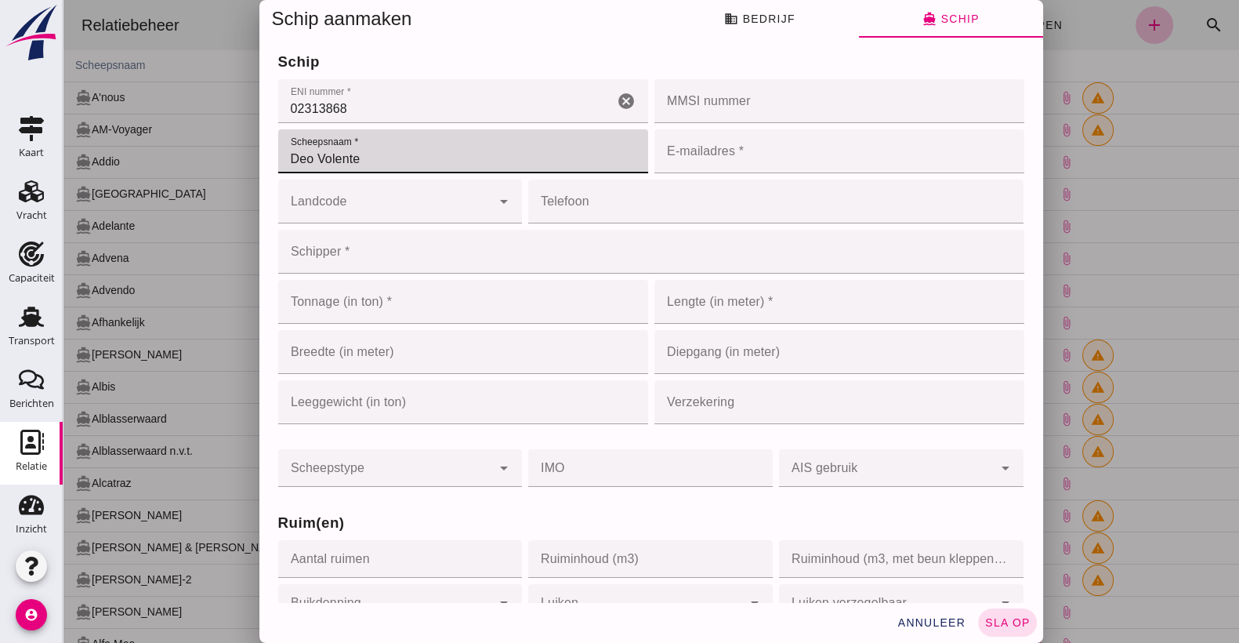
type input "Deo Volente"
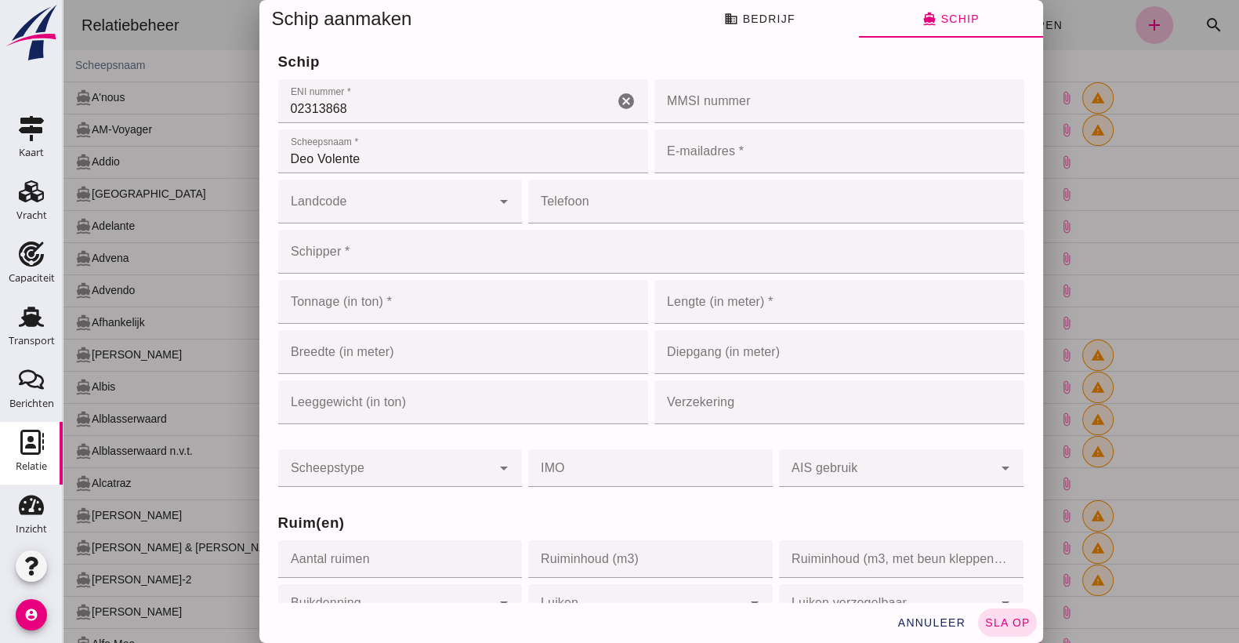
click at [401, 208] on input "Landcode" at bounding box center [384, 209] width 213 height 19
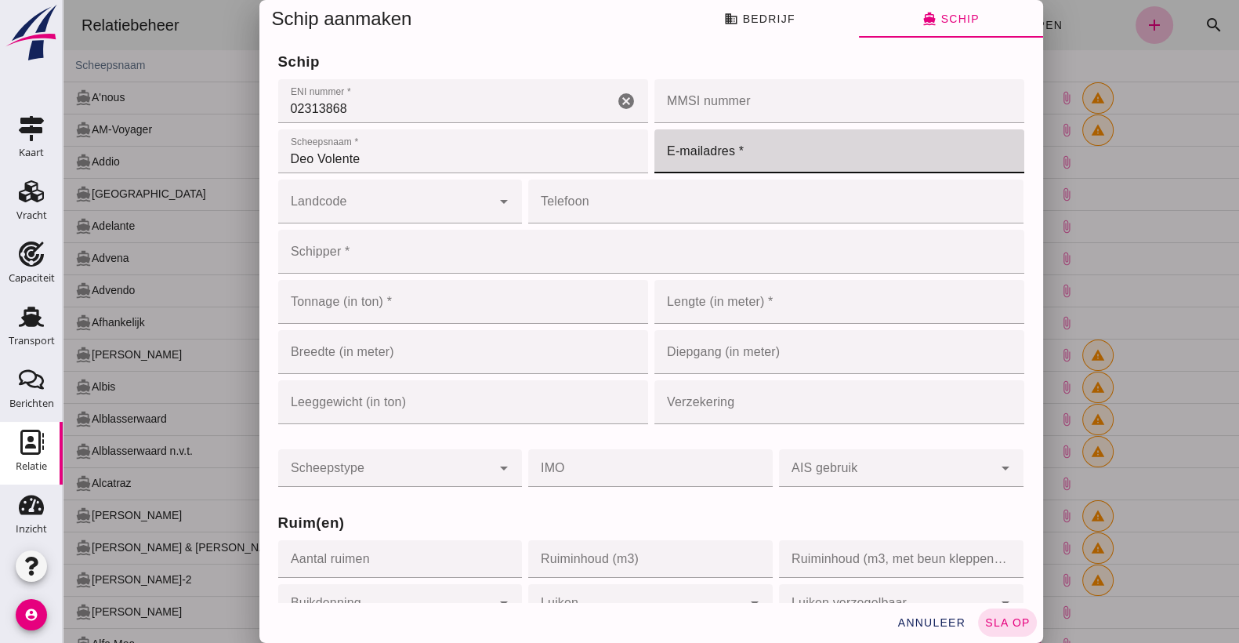
drag, startPoint x: 776, startPoint y: 143, endPoint x: 769, endPoint y: 153, distance: 11.8
click at [774, 147] on input "E-mailadres *" at bounding box center [834, 151] width 361 height 44
type input "[EMAIL_ADDRESS][DOMAIN_NAME]"
click at [419, 216] on input "Landcode" at bounding box center [384, 209] width 213 height 19
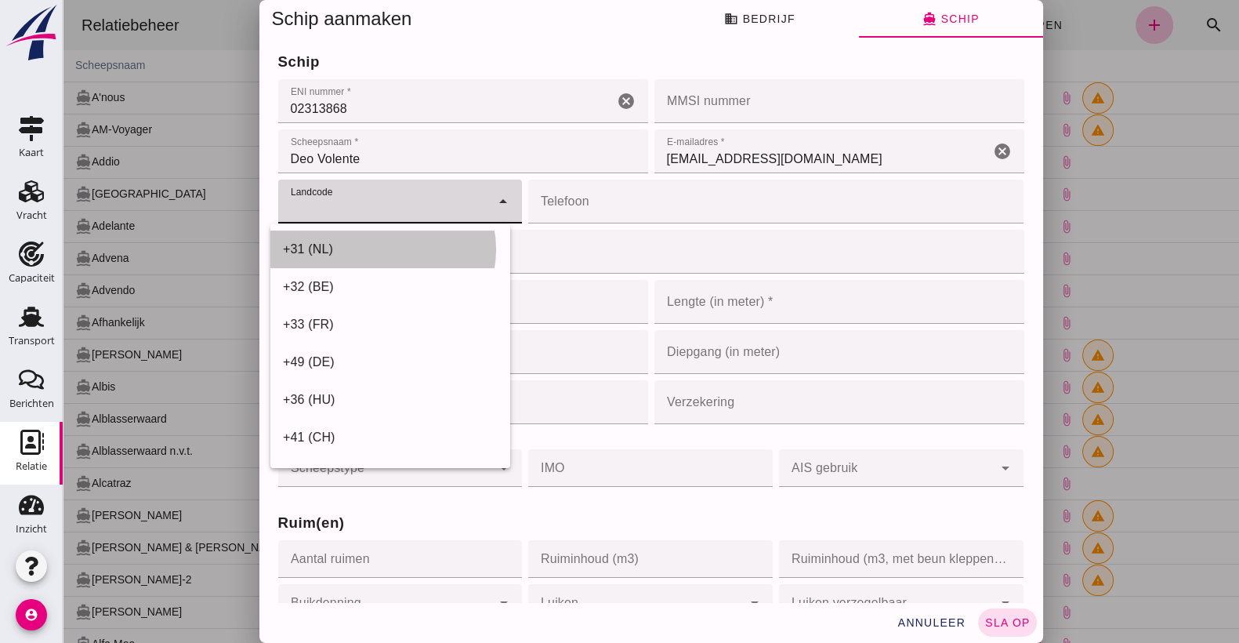
drag, startPoint x: 412, startPoint y: 230, endPoint x: 399, endPoint y: 243, distance: 18.3
click at [409, 235] on div "+31 (NL)" at bounding box center [390, 249] width 240 height 38
type input "+31 (NL)"
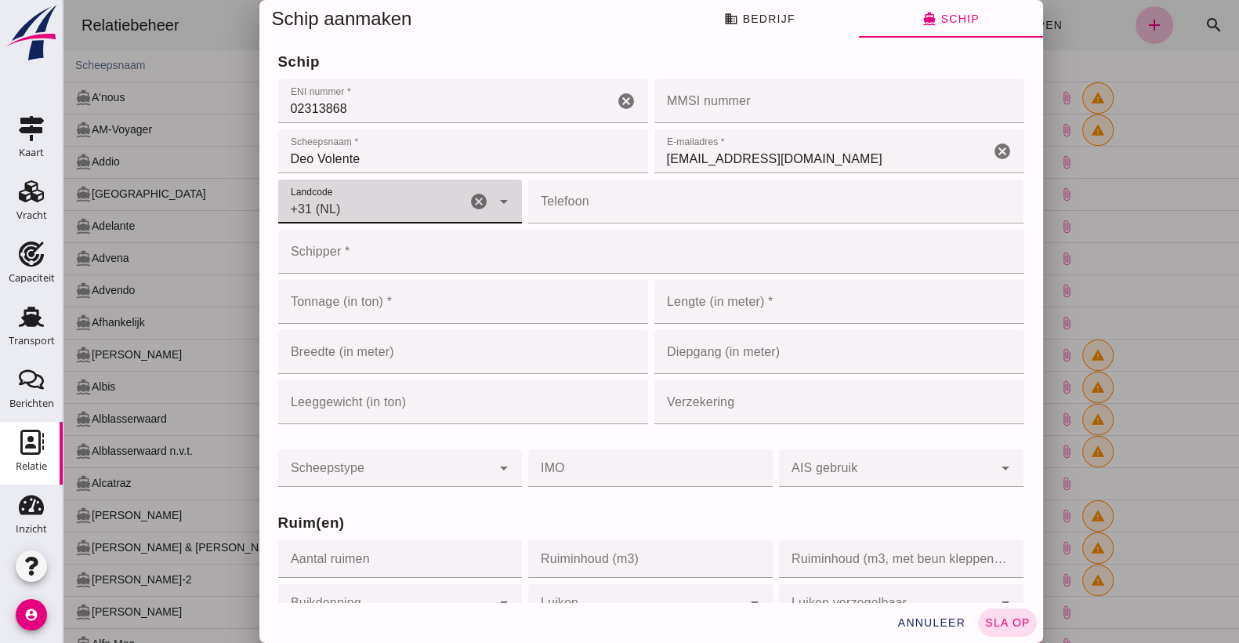
click at [579, 216] on input "Telefoon" at bounding box center [771, 201] width 486 height 44
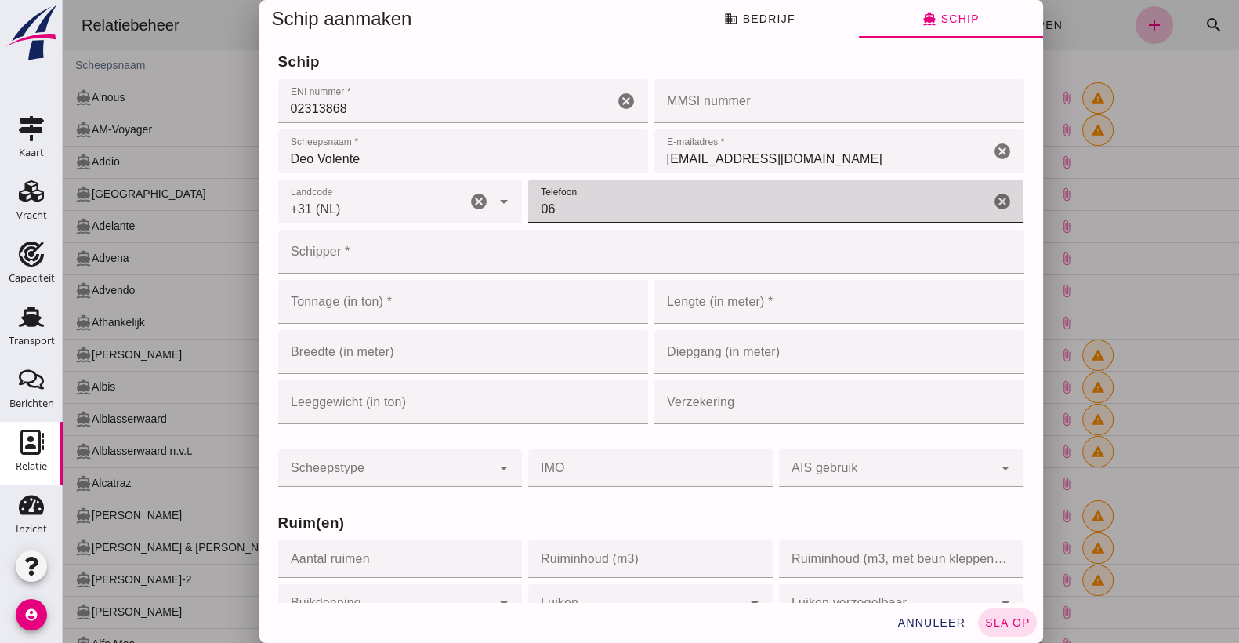
type input "0"
type input "[PHONE_NUMBER]"
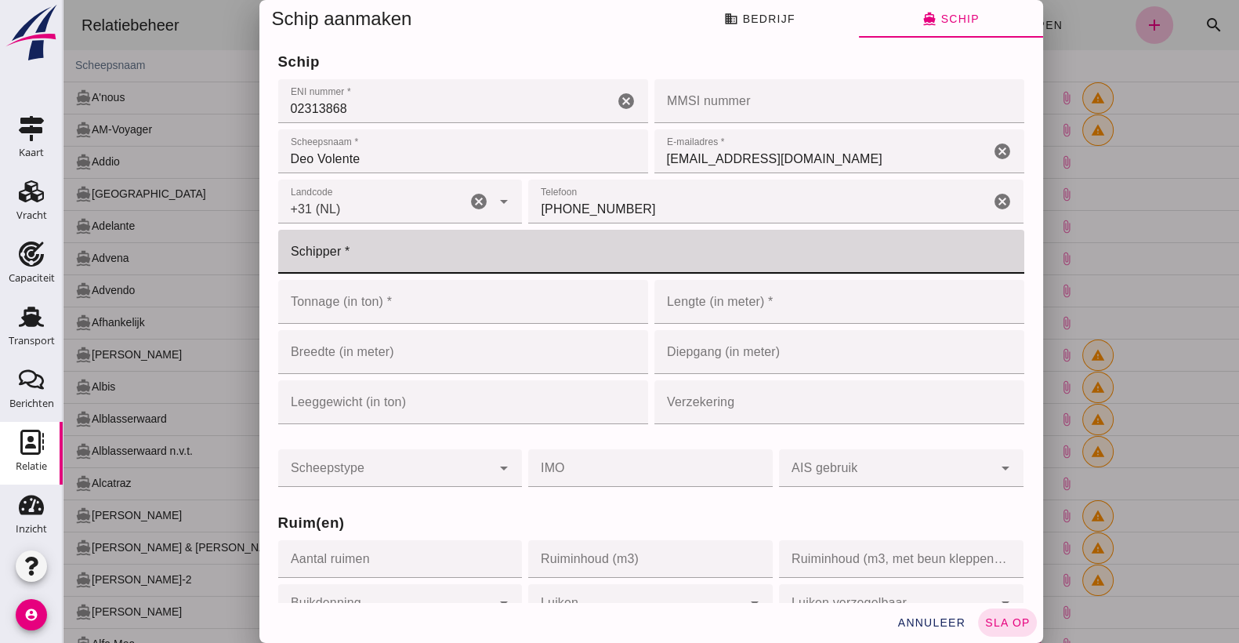
click at [329, 263] on input "Schipper *" at bounding box center [646, 252] width 737 height 44
click at [353, 262] on input "Schipper *" at bounding box center [646, 252] width 737 height 44
type input "Bosch"
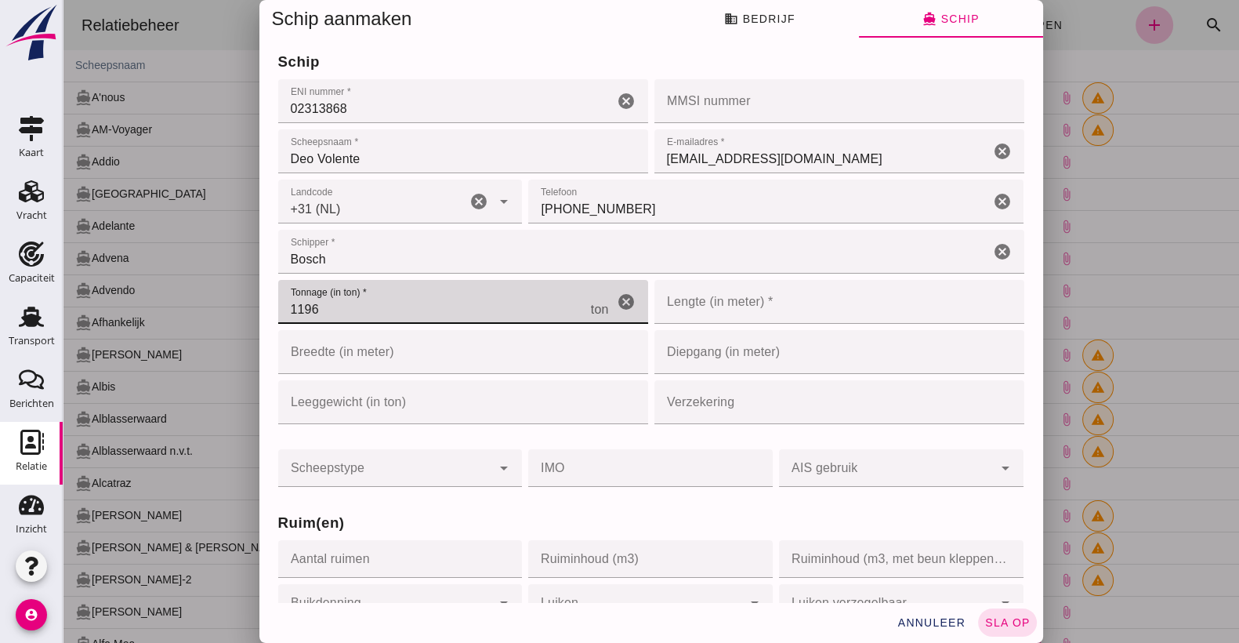
type input "1196"
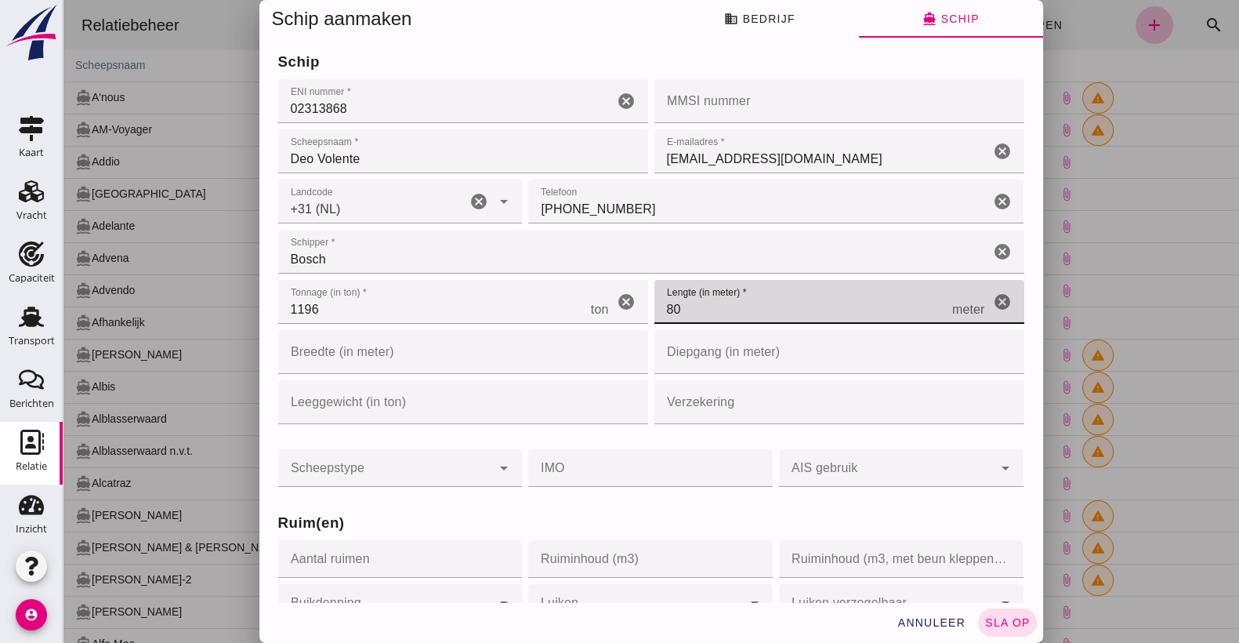
type input "80"
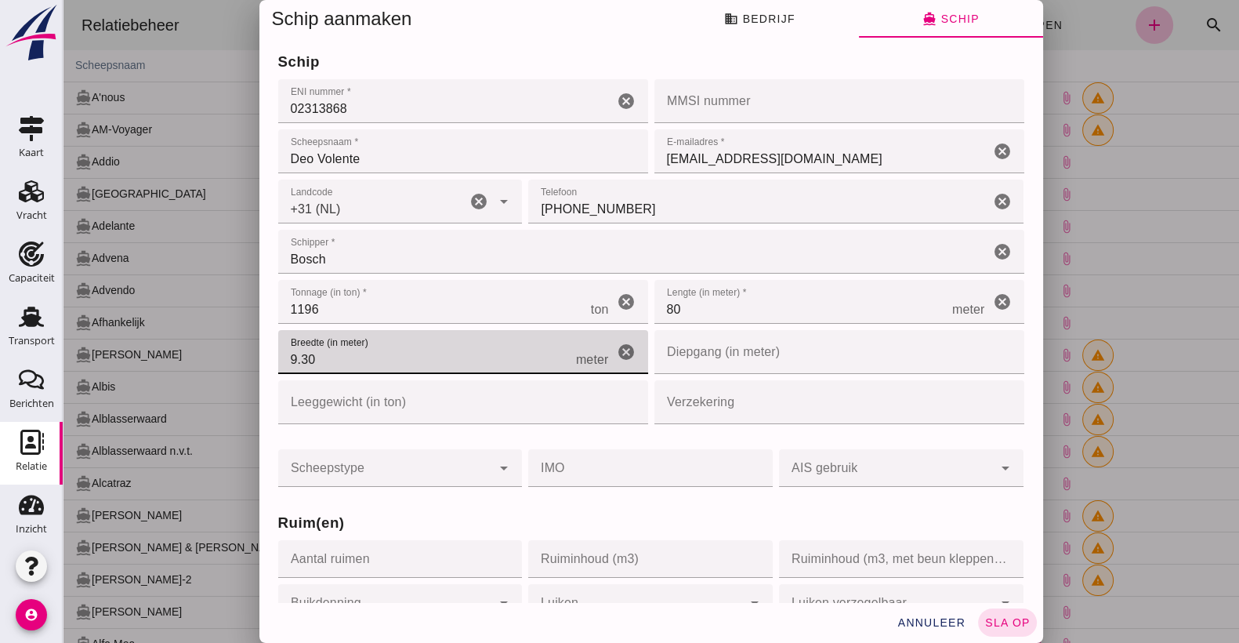
type input "9.3"
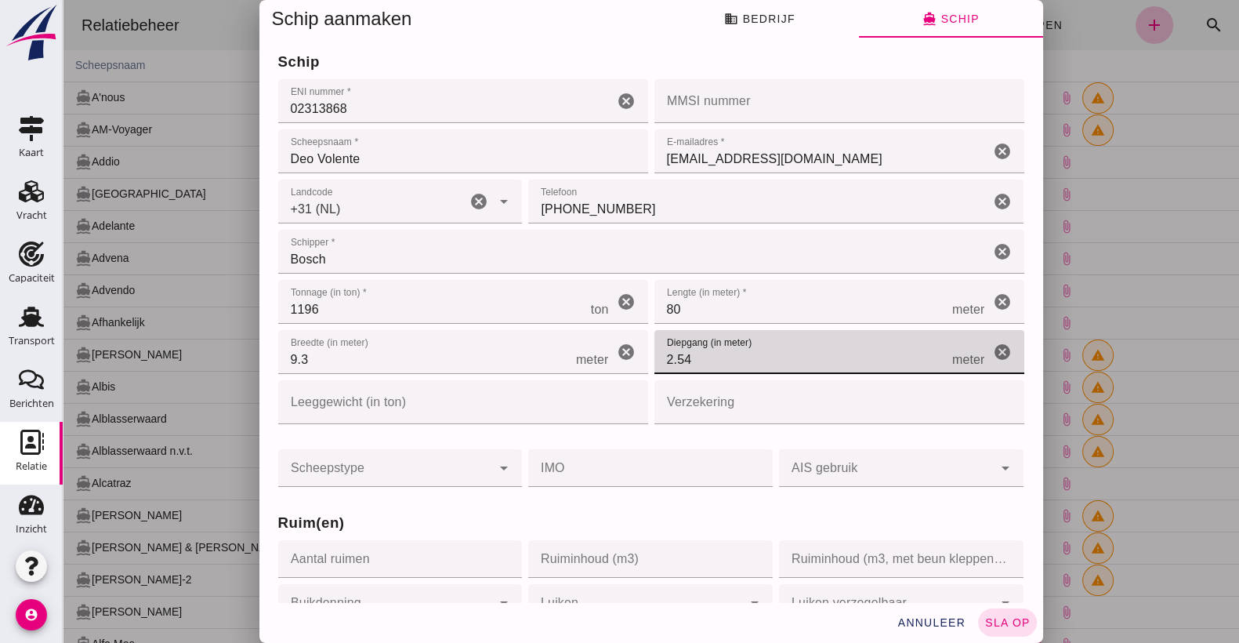
type input "2.54"
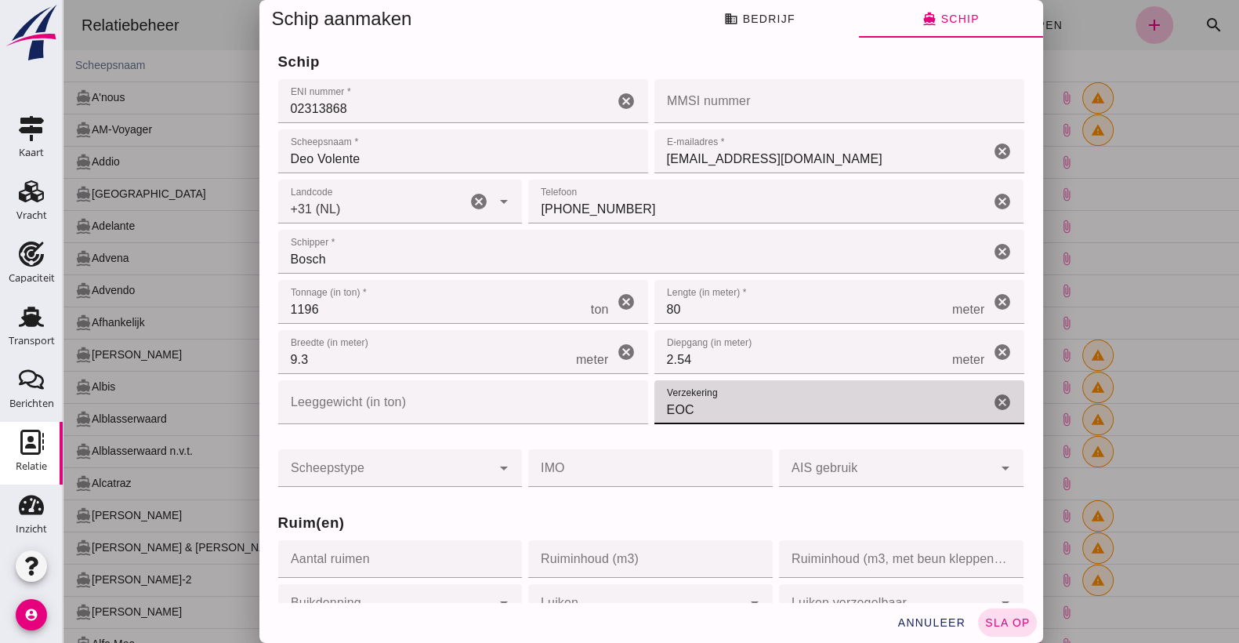
type input "EOC"
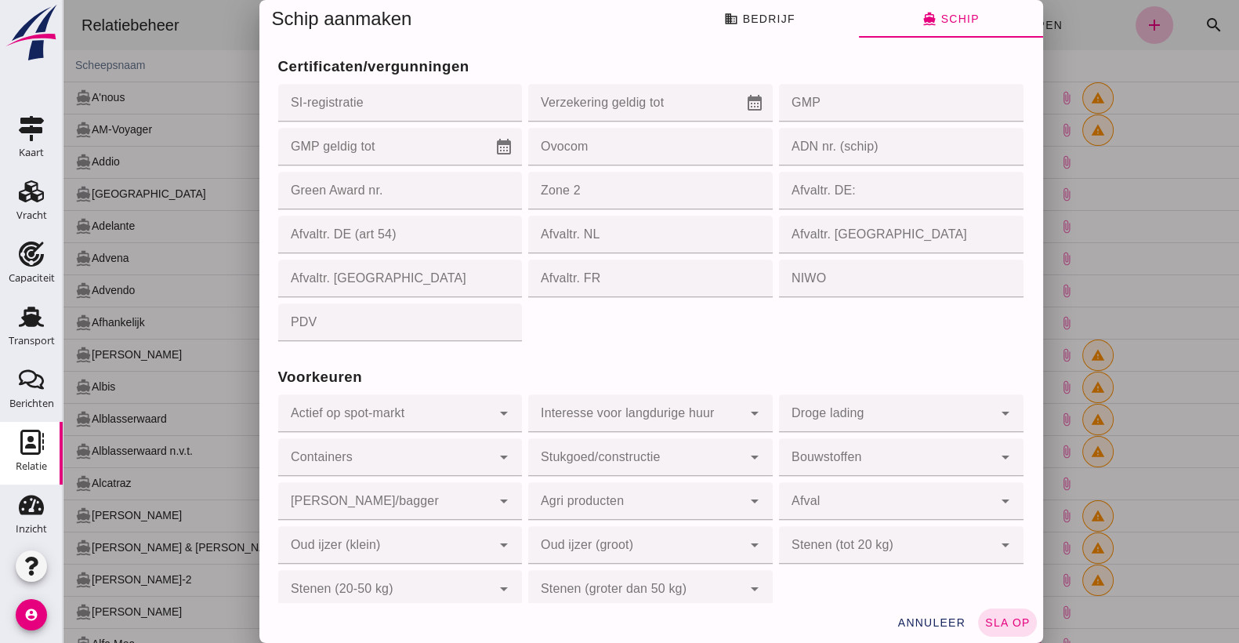
scroll to position [1453, 0]
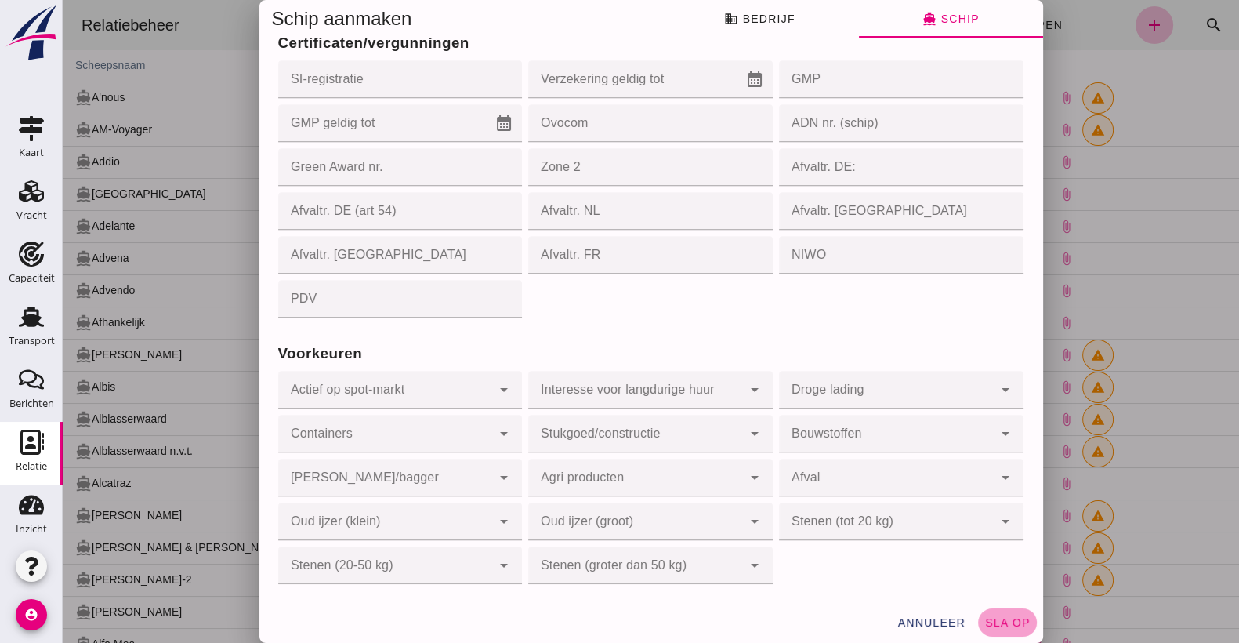
click at [1002, 627] on span "sla op" at bounding box center [1007, 622] width 46 height 13
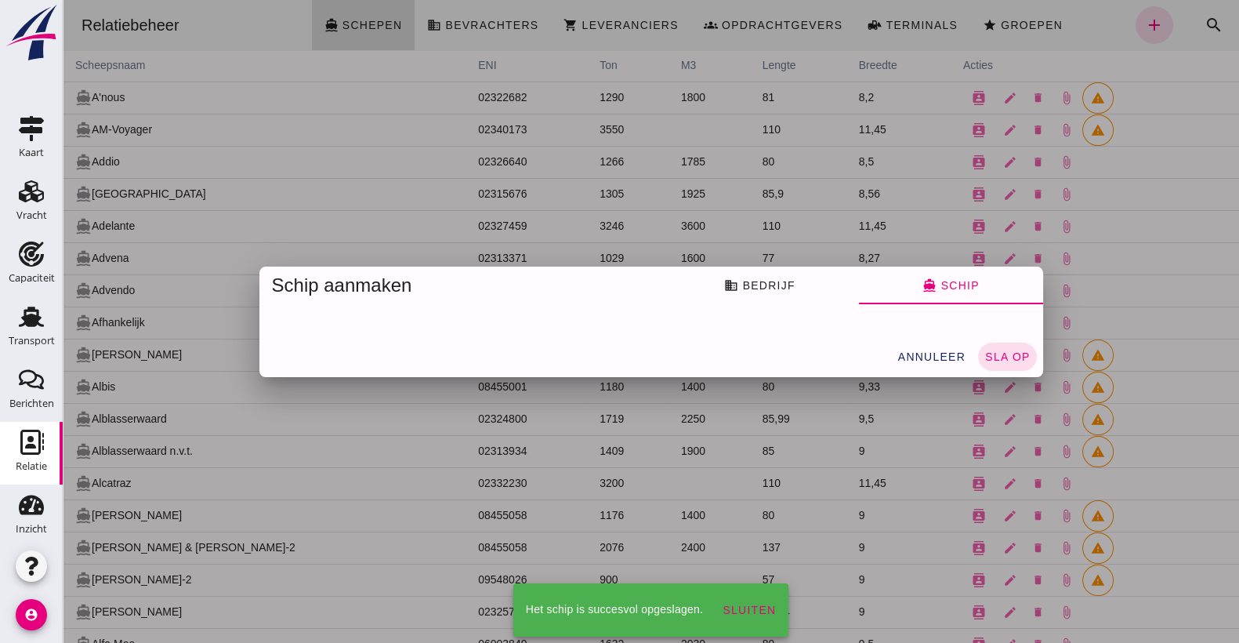
scroll to position [0, 0]
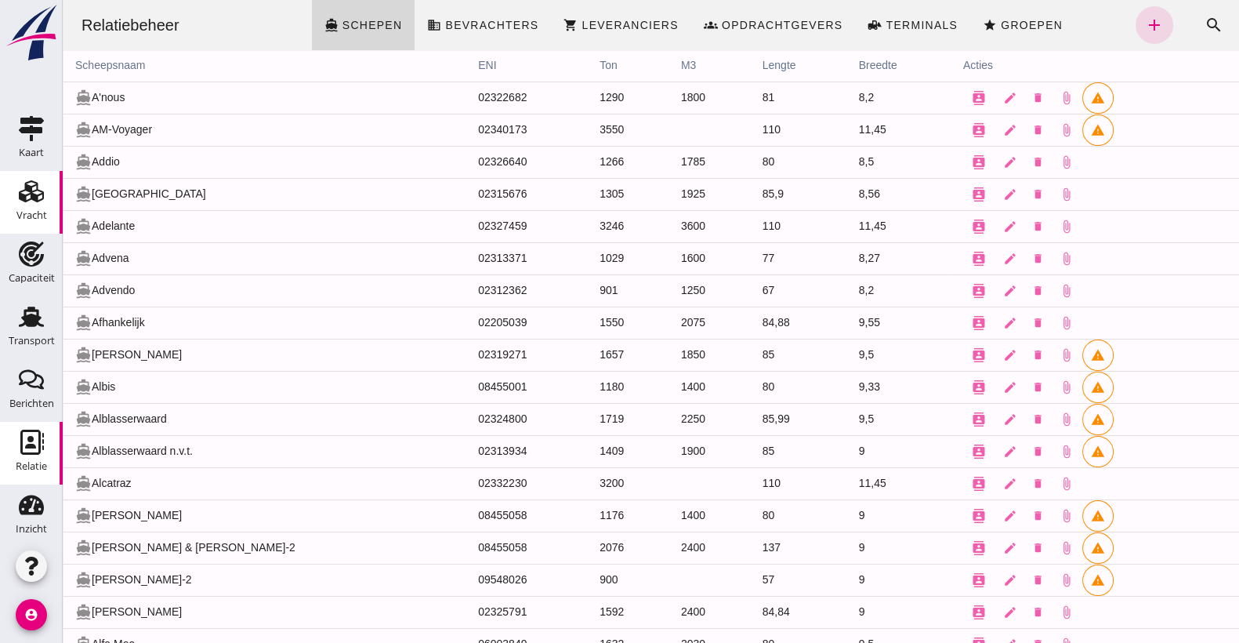
click at [24, 204] on div "Vracht" at bounding box center [31, 215] width 31 height 22
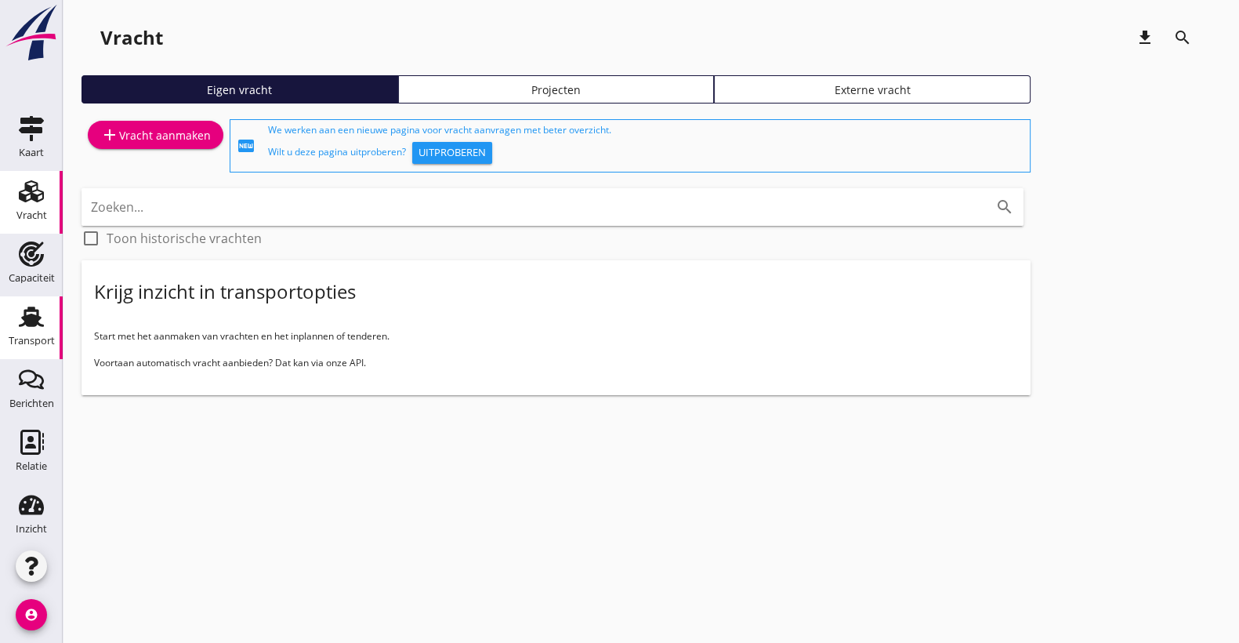
click at [25, 316] on use at bounding box center [31, 317] width 25 height 20
